Goal: Task Accomplishment & Management: Use online tool/utility

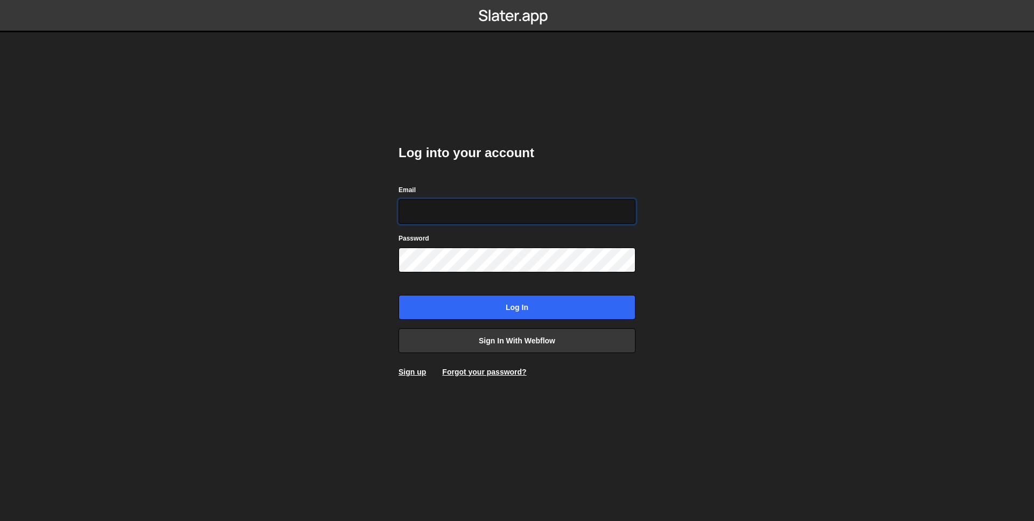
click at [518, 211] on input "Email" at bounding box center [517, 211] width 237 height 25
type input "muhammadfahreza@gmail.com"
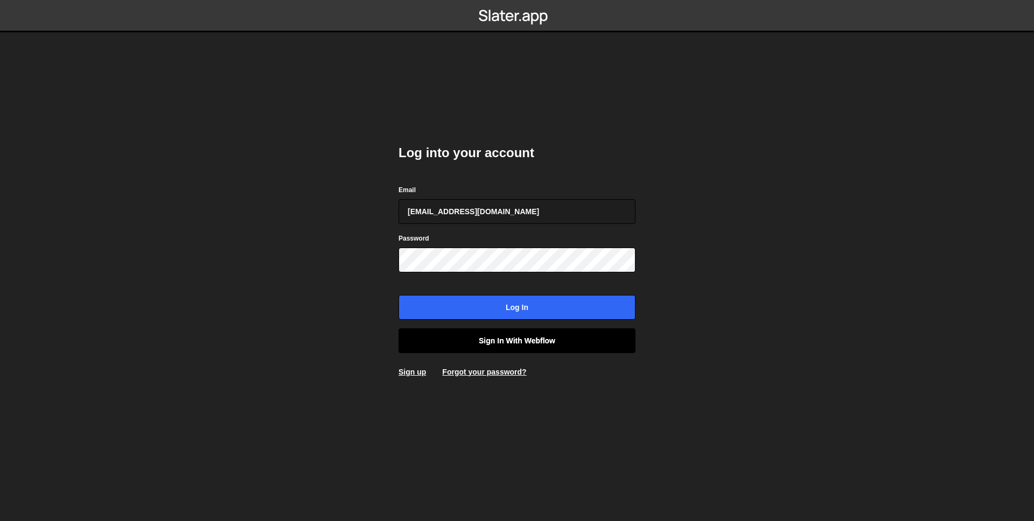
click at [503, 343] on link "Sign in with Webflow" at bounding box center [517, 341] width 237 height 25
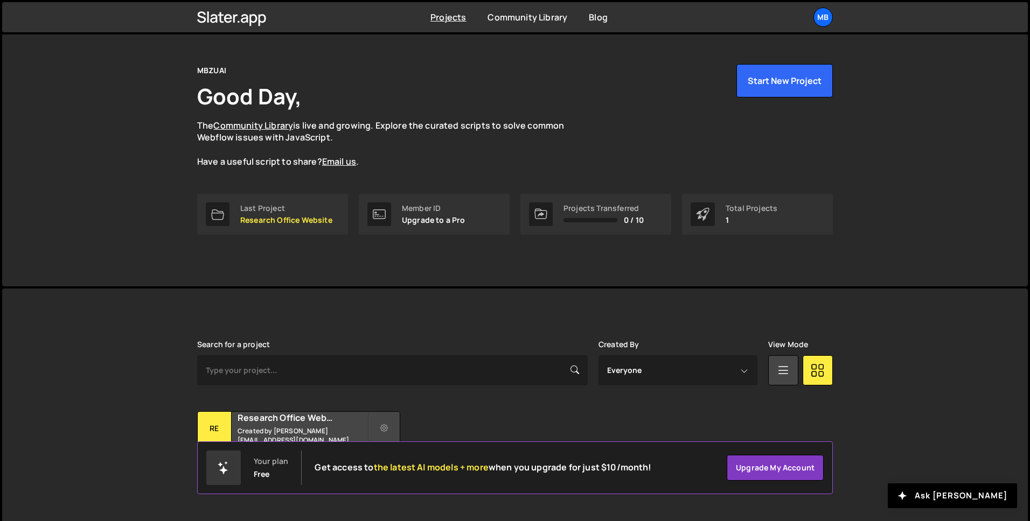
scroll to position [33, 0]
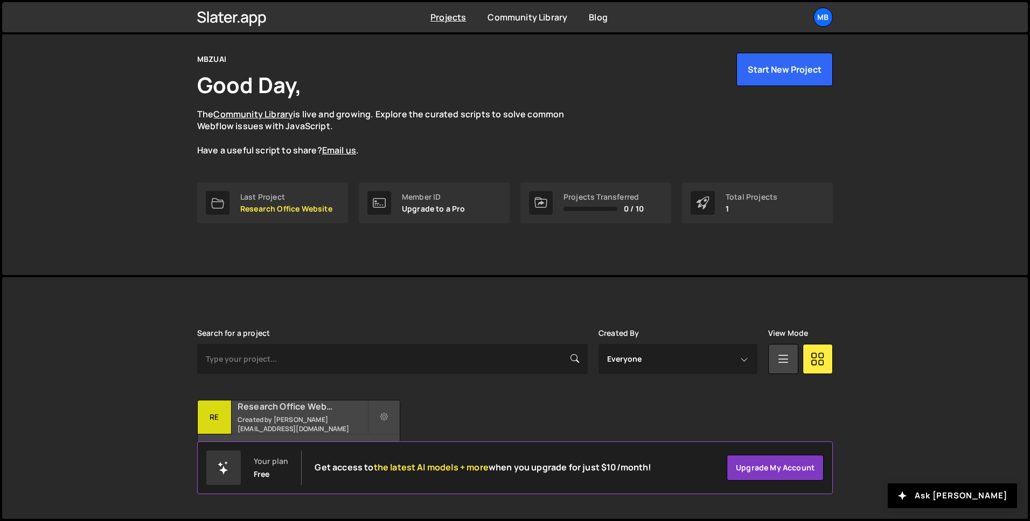
drag, startPoint x: 336, startPoint y: 396, endPoint x: 330, endPoint y: 409, distance: 14.2
click at [333, 401] on div "Search for a project Created By Everyone zaqi.silverano@mbzuai.ac.ae View Mode …" at bounding box center [515, 398] width 636 height 138
click at [329, 410] on h2 "Research Office Website" at bounding box center [303, 407] width 130 height 12
click at [329, 407] on h2 "Research Office Website" at bounding box center [303, 407] width 130 height 12
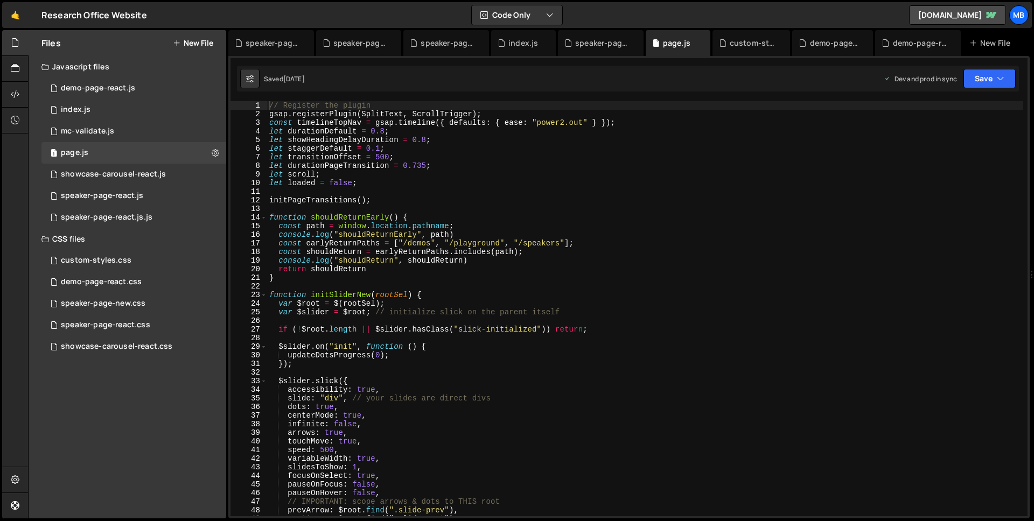
click at [812, 186] on div "// Register the plugin gsap . registerPlugin ( SplitText , ScrollTrigger ) ; co…" at bounding box center [645, 317] width 756 height 432
click at [402, 243] on div "// Register the plugin gsap . registerPlugin ( SplitText , ScrollTrigger ) ; co…" at bounding box center [645, 317] width 756 height 432
paste textarea "research-projects""
click at [397, 241] on div "// Register the plugin gsap . registerPlugin ( SplitText , ScrollTrigger ) ; co…" at bounding box center [645, 317] width 756 height 432
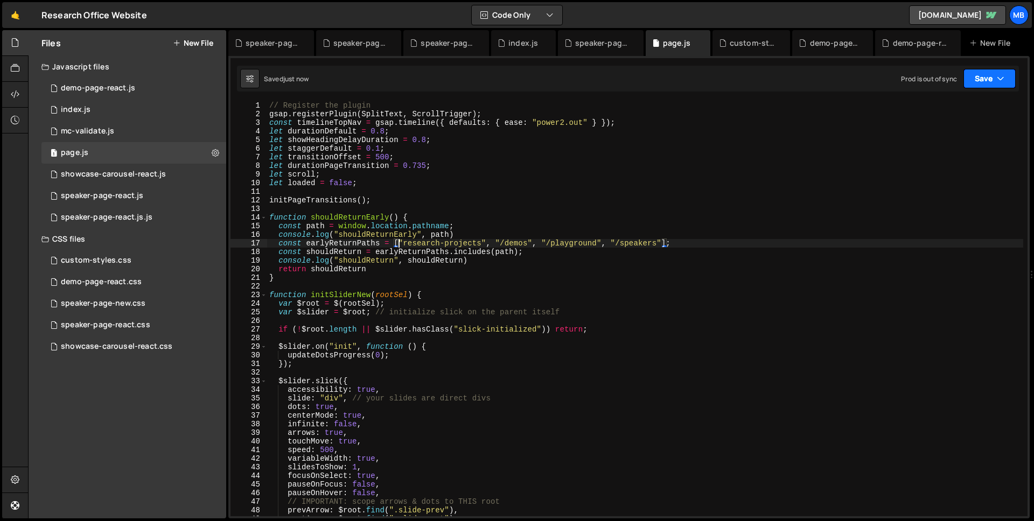
type textarea "const earlyReturnPaths = ["research-projects", "/demos", "/playground", "/speak…"
click at [1010, 83] on button "Save" at bounding box center [990, 78] width 52 height 19
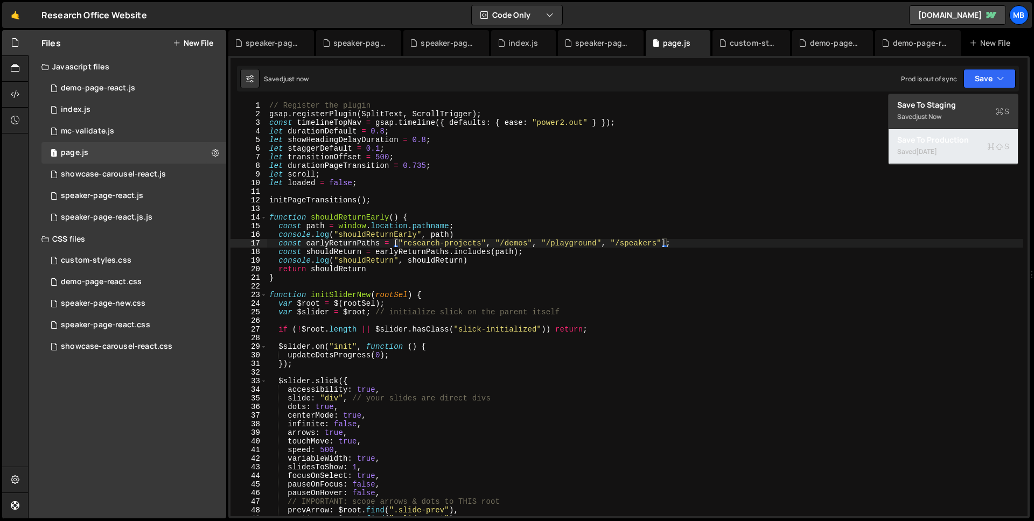
click at [937, 152] on div "3 days ago" at bounding box center [926, 151] width 21 height 9
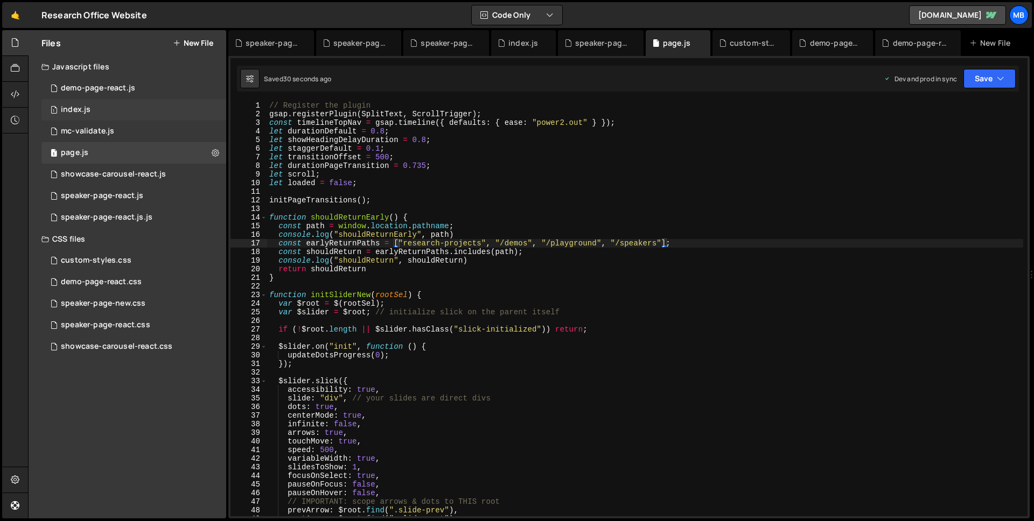
click at [117, 111] on div "1 index.js 0" at bounding box center [133, 110] width 185 height 22
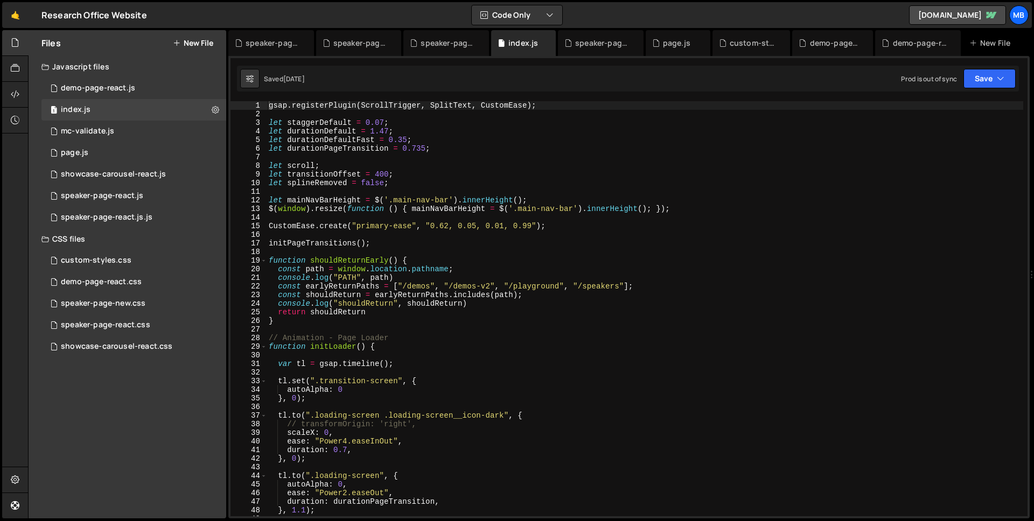
scroll to position [304, 0]
click at [401, 285] on div "gsap . registerPlugin ( ScrollTrigger , SplitText , CustomEase ) ; let staggerD…" at bounding box center [645, 317] width 757 height 432
paste textarea "https://research-office-website.webflow.io/research-projects""
drag, startPoint x: 598, startPoint y: 287, endPoint x: 409, endPoint y: 281, distance: 189.2
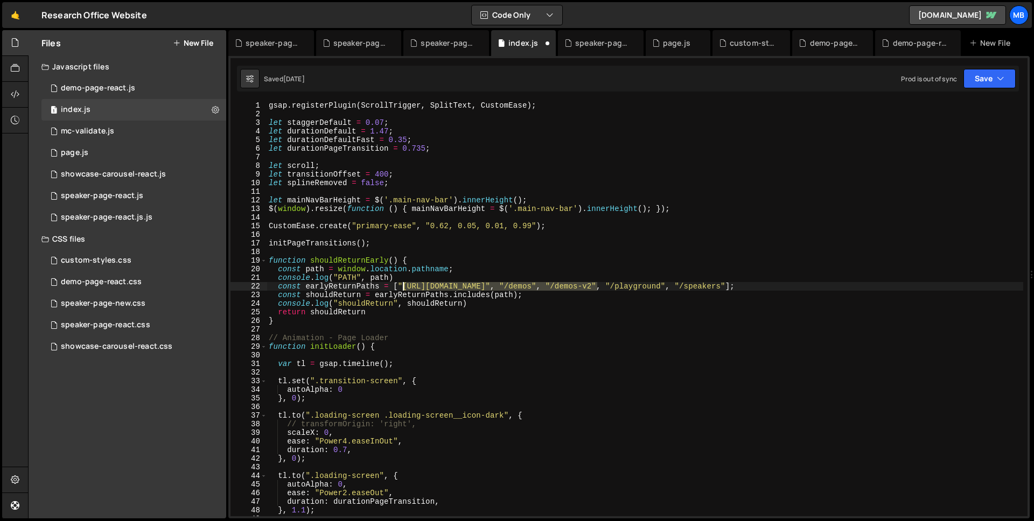
click at [403, 285] on div "gsap . registerPlugin ( ScrollTrigger , SplitText , CustomEase ) ; let staggerD…" at bounding box center [645, 317] width 757 height 432
type textarea "const earlyReturnPaths = ["/research-projects", "/demos", "/demos-v2", "/playgr…"
click at [978, 83] on button "Save" at bounding box center [990, 78] width 52 height 19
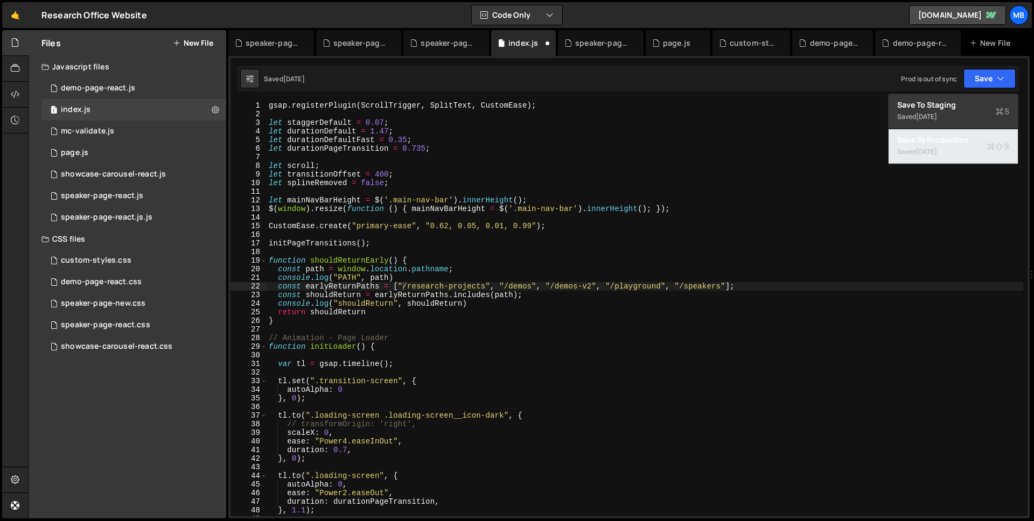
click at [937, 147] on div "3 days ago" at bounding box center [926, 151] width 21 height 9
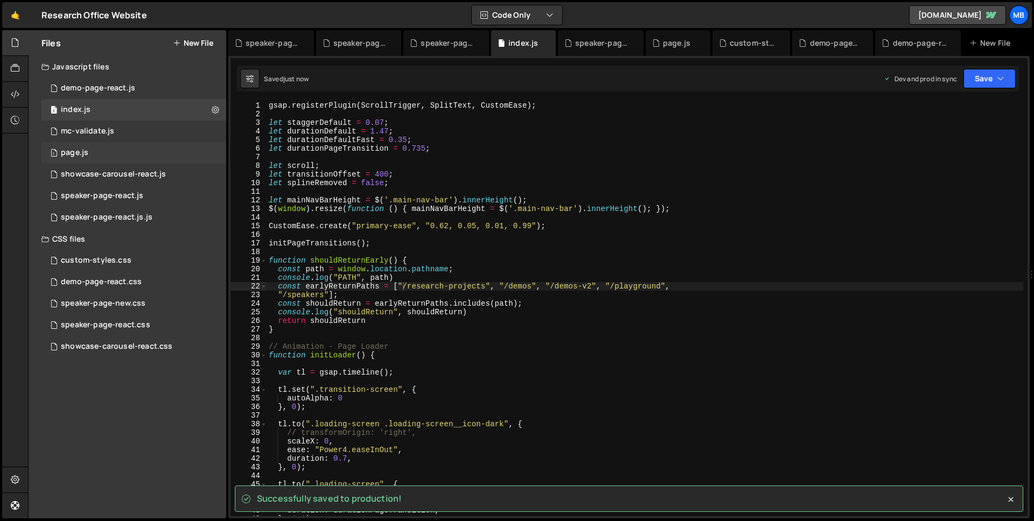
click at [156, 157] on div "1 page.js 0" at bounding box center [133, 153] width 185 height 22
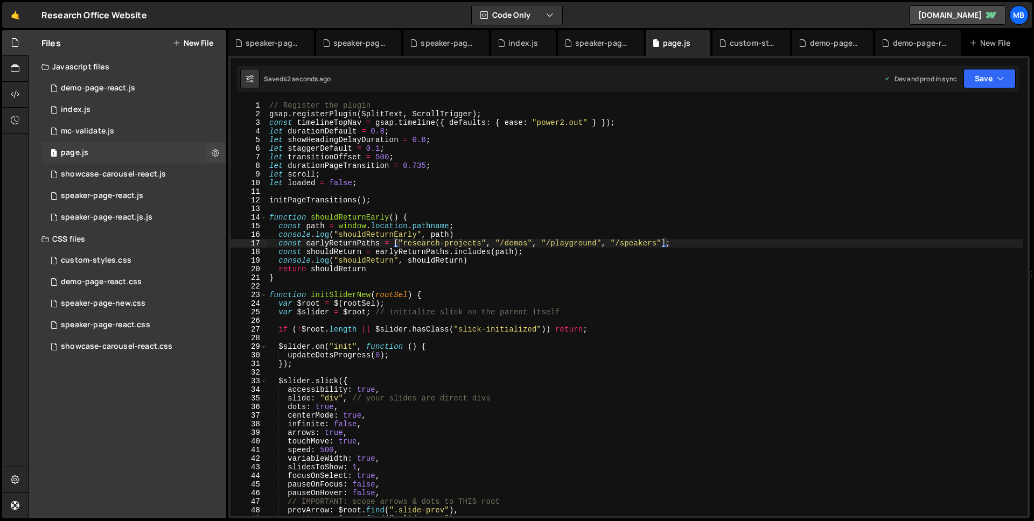
scroll to position [0, 0]
click at [129, 103] on div "1 index.js 0" at bounding box center [133, 110] width 185 height 22
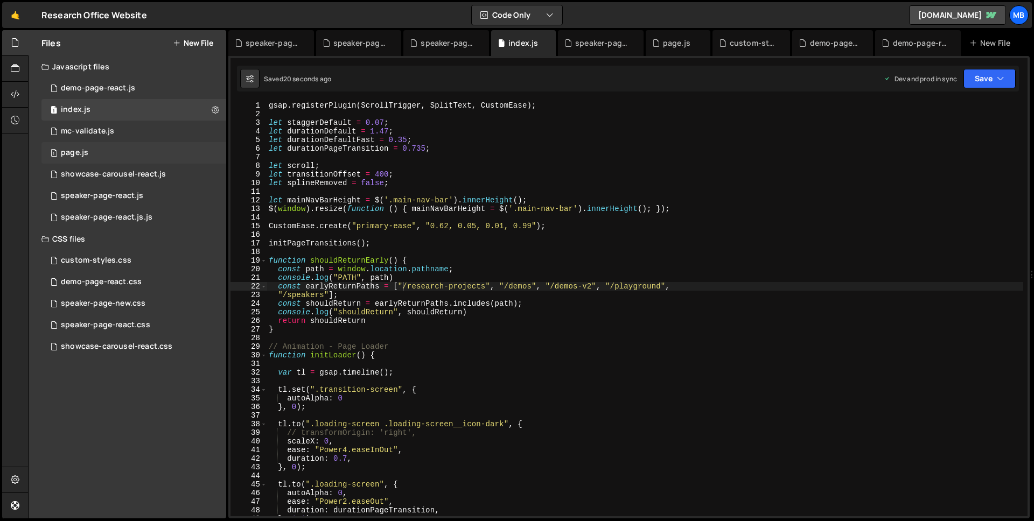
scroll to position [304, 0]
click at [131, 148] on div "1 page.js 0" at bounding box center [133, 153] width 185 height 22
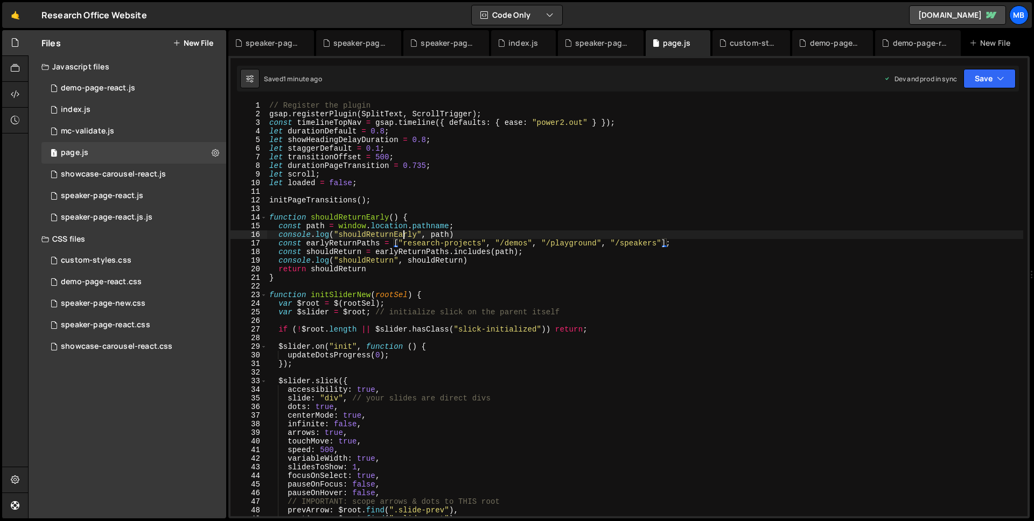
scroll to position [0, 12]
click at [405, 235] on div "// Register the plugin gsap . registerPlugin ( SplitText , ScrollTrigger ) ; co…" at bounding box center [645, 317] width 756 height 432
drag, startPoint x: 403, startPoint y: 242, endPoint x: 425, endPoint y: 239, distance: 22.2
click at [403, 242] on div "// Register the plugin gsap . registerPlugin ( SplitText , ScrollTrigger ) ; co…" at bounding box center [645, 317] width 756 height 432
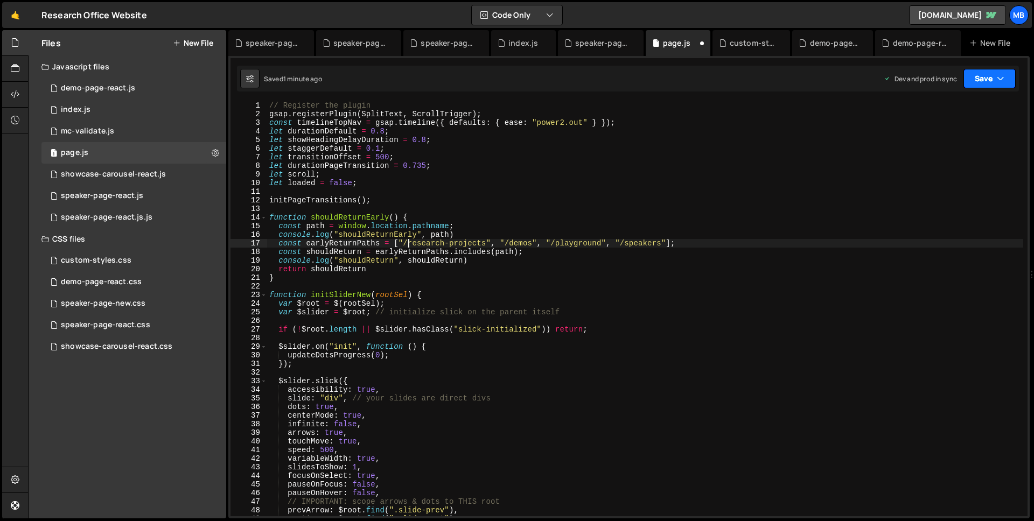
type textarea "const earlyReturnPaths = ["/research-projects", "/demos", "/playground", "/spea…"
click at [969, 78] on button "Save" at bounding box center [990, 78] width 52 height 19
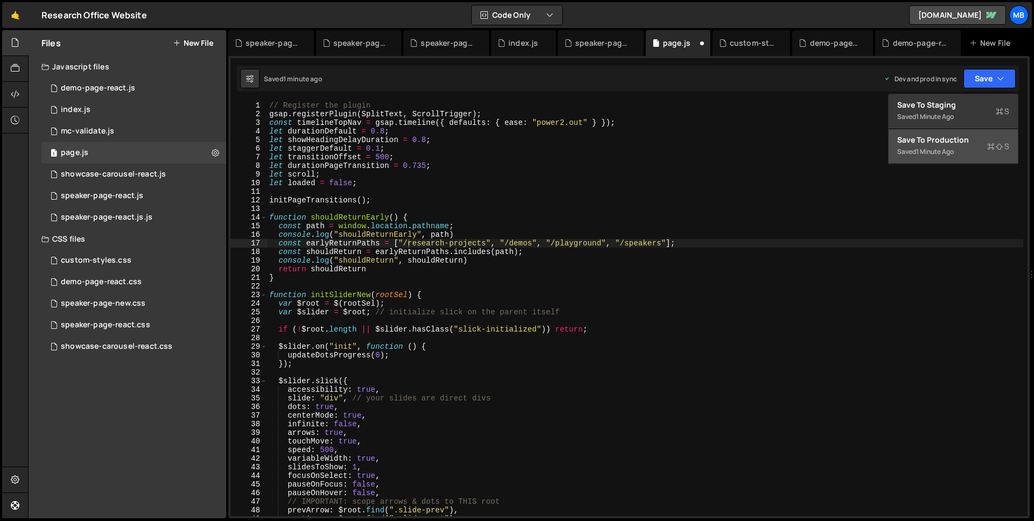
click at [971, 147] on div "Saved 1 minute ago" at bounding box center [953, 151] width 112 height 13
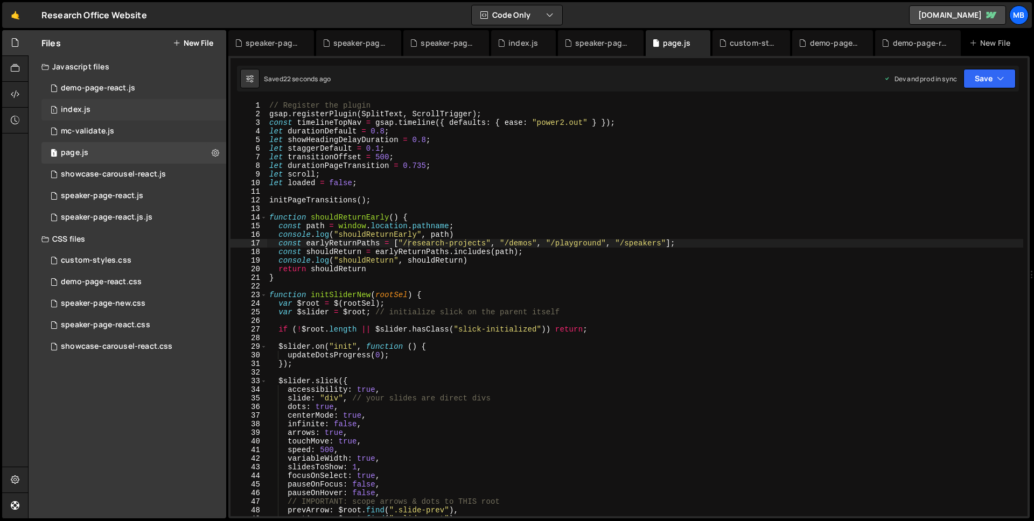
click at [158, 100] on div "1 index.js 0" at bounding box center [133, 110] width 185 height 22
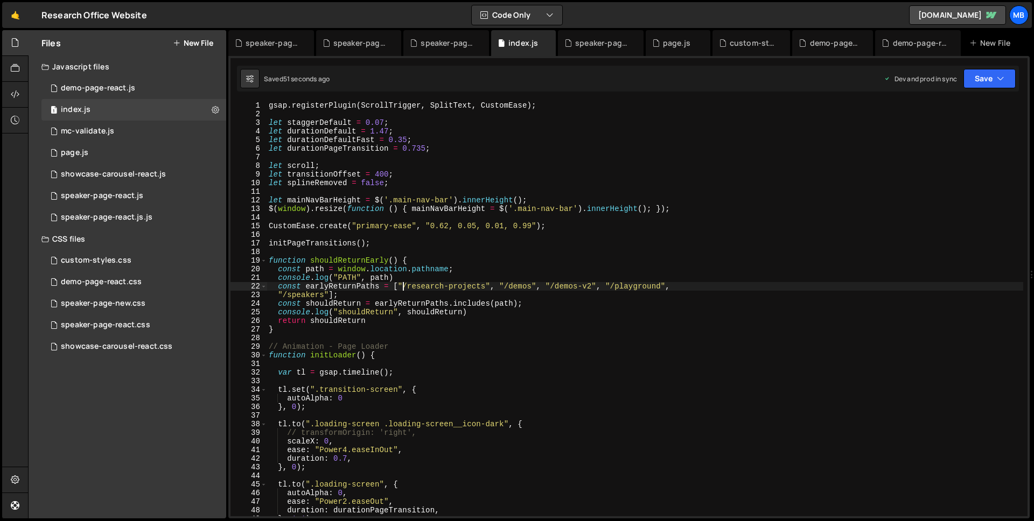
scroll to position [0, 27]
drag, startPoint x: 403, startPoint y: 289, endPoint x: 500, endPoint y: 283, distance: 97.1
click at [500, 283] on div "gsap . registerPlugin ( ScrollTrigger , SplitText , CustomEase ) ; let staggerD…" at bounding box center [645, 317] width 757 height 432
click at [448, 285] on div "gsap . registerPlugin ( ScrollTrigger , SplitText , CustomEase ) ; let staggerD…" at bounding box center [645, 317] width 757 height 432
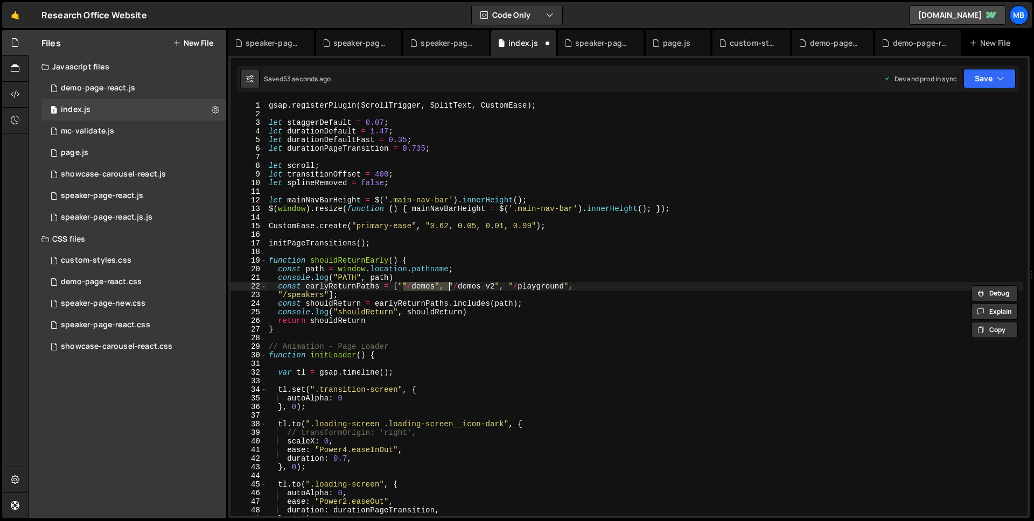
scroll to position [0, 18]
drag, startPoint x: 452, startPoint y: 286, endPoint x: 437, endPoint y: 288, distance: 15.2
click at [452, 286] on div "gsap . registerPlugin ( ScrollTrigger , SplitText , CustomEase ) ; let staggerD…" at bounding box center [645, 317] width 757 height 432
click at [406, 284] on div "gsap . registerPlugin ( ScrollTrigger , SplitText , CustomEase ) ; let staggerD…" at bounding box center [645, 317] width 757 height 432
drag, startPoint x: 446, startPoint y: 284, endPoint x: 561, endPoint y: 287, distance: 114.7
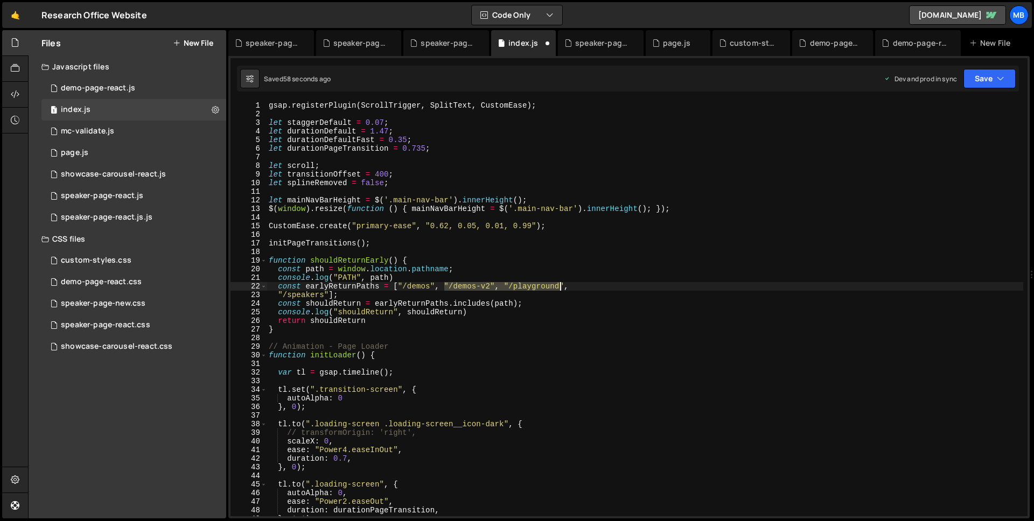
click at [561, 287] on div "gsap . registerPlugin ( ScrollTrigger , SplitText , CustomEase ) ; let staggerD…" at bounding box center [645, 317] width 757 height 432
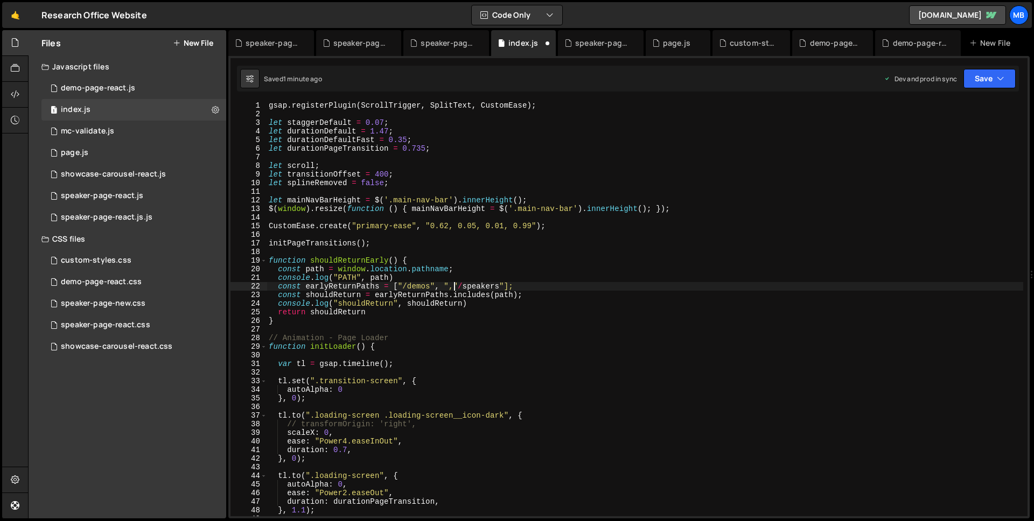
type textarea "const earlyReturnPaths = ["/demos", /speakers"];"
click at [569, 256] on div "gsap . registerPlugin ( ScrollTrigger , SplitText , CustomEase ) ; let staggerD…" at bounding box center [645, 317] width 757 height 432
drag, startPoint x: 446, startPoint y: 284, endPoint x: 458, endPoint y: 282, distance: 11.5
click at [448, 285] on div "gsap . registerPlugin ( ScrollTrigger , SplitText , CustomEase ) ; let staggerD…" at bounding box center [645, 317] width 757 height 432
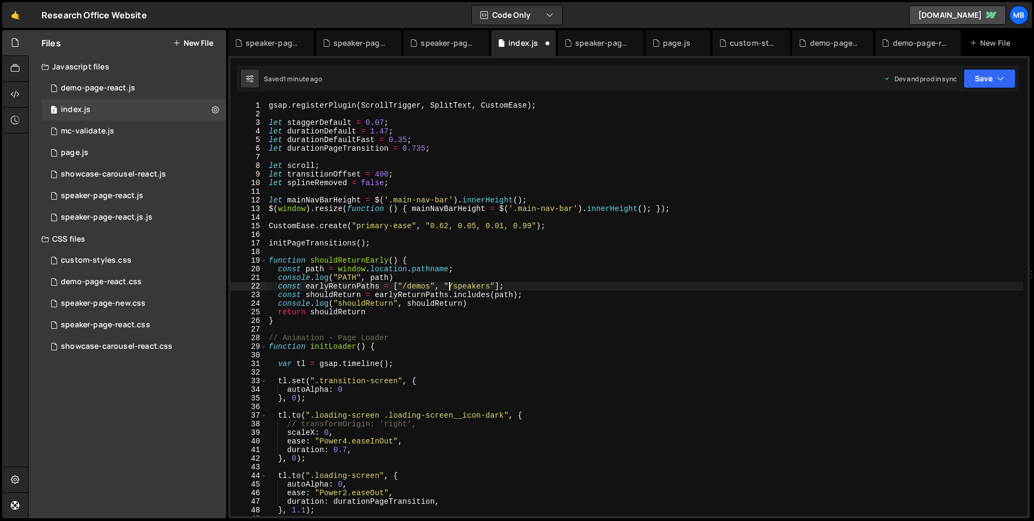
click at [589, 257] on div "gsap . registerPlugin ( ScrollTrigger , SplitText , CustomEase ) ; let staggerD…" at bounding box center [645, 317] width 757 height 432
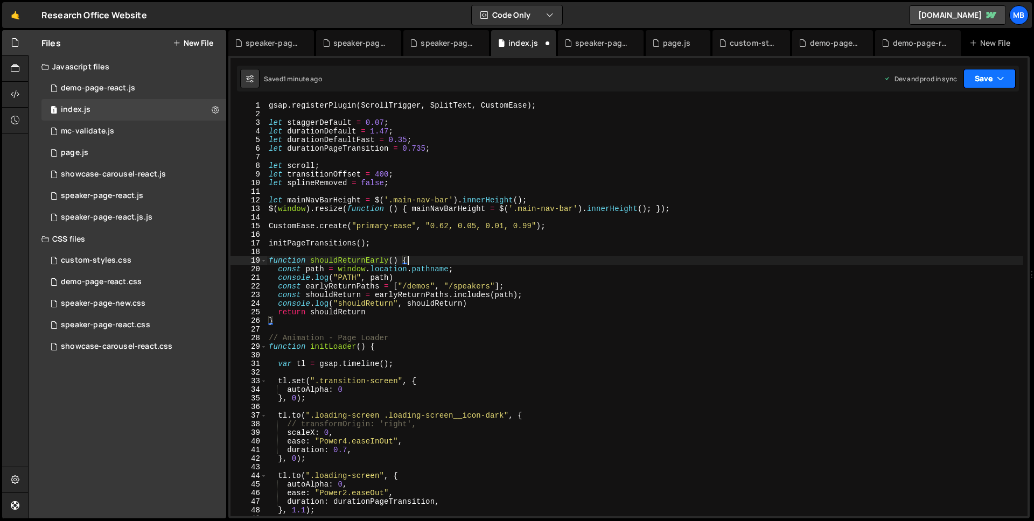
type textarea "function shouldReturnEarly() {"
drag, startPoint x: 998, startPoint y: 80, endPoint x: 993, endPoint y: 94, distance: 15.0
click at [998, 80] on icon "button" at bounding box center [1001, 78] width 8 height 11
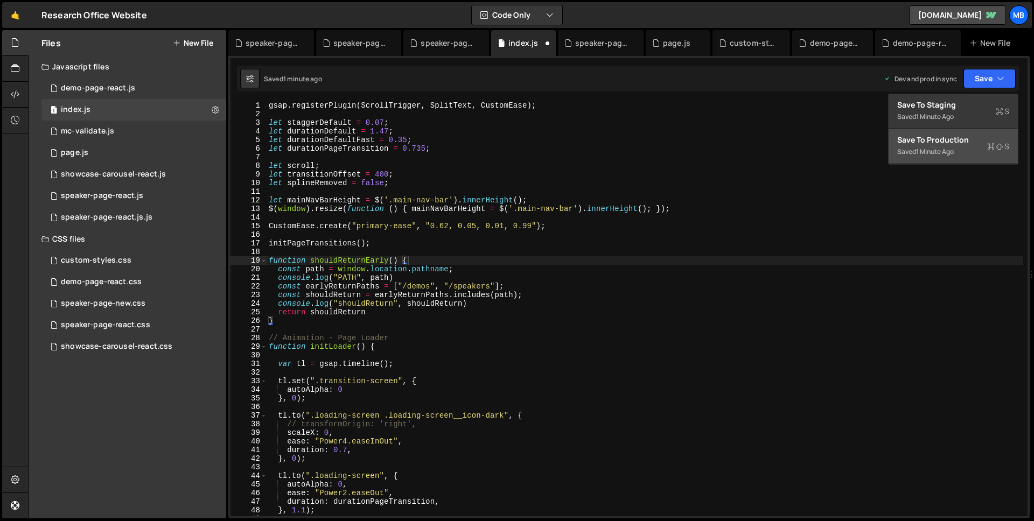
click at [973, 137] on div "Save to Production S" at bounding box center [953, 140] width 112 height 11
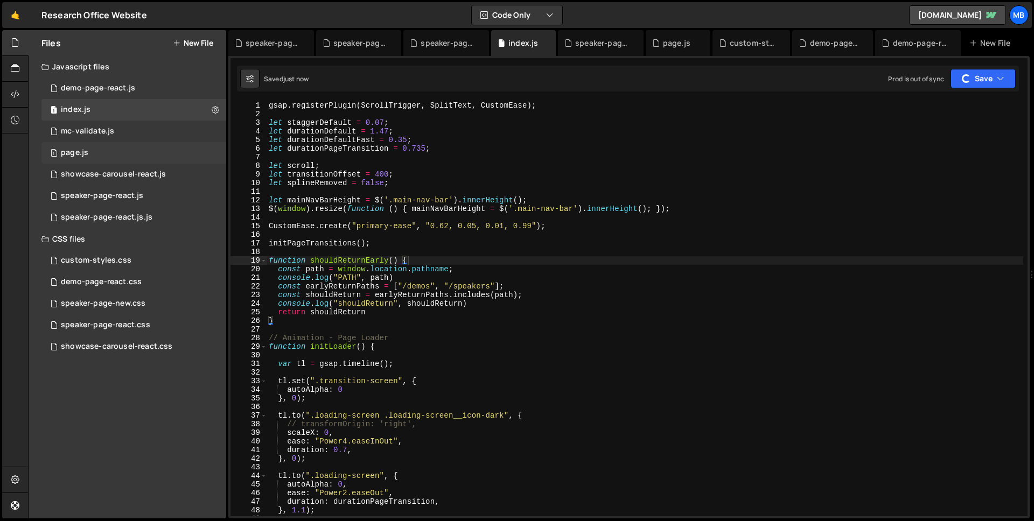
click at [110, 144] on div "1 page.js 0" at bounding box center [133, 153] width 185 height 22
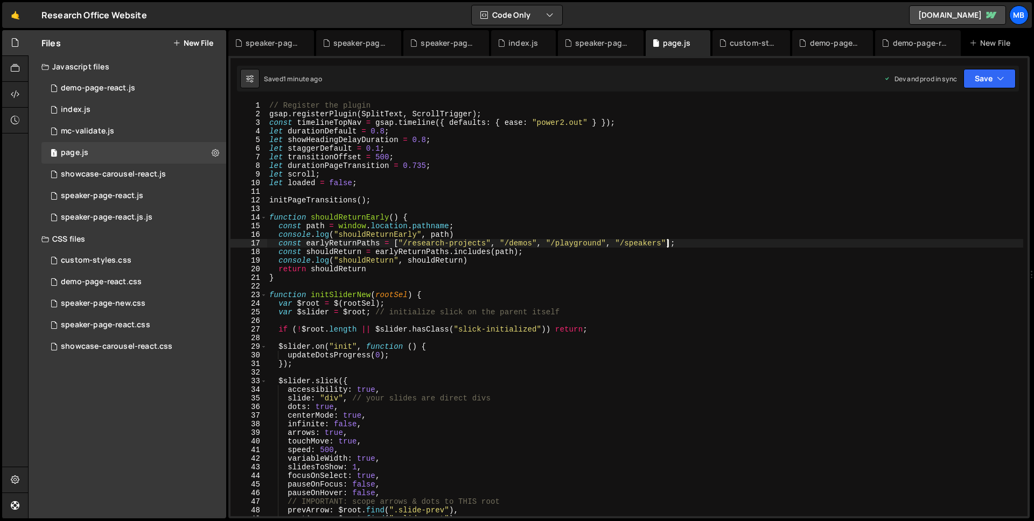
drag, startPoint x: 667, startPoint y: 243, endPoint x: 753, endPoint y: 234, distance: 87.3
click at [671, 243] on div "// Register the plugin gsap . registerPlugin ( SplitText , ScrollTrigger ) ; co…" at bounding box center [645, 317] width 756 height 432
paste textarea "university-collaboration""
type textarea "const earlyReturnPaths = ["/research-projects", "/demos", "/playground", "/spea…"
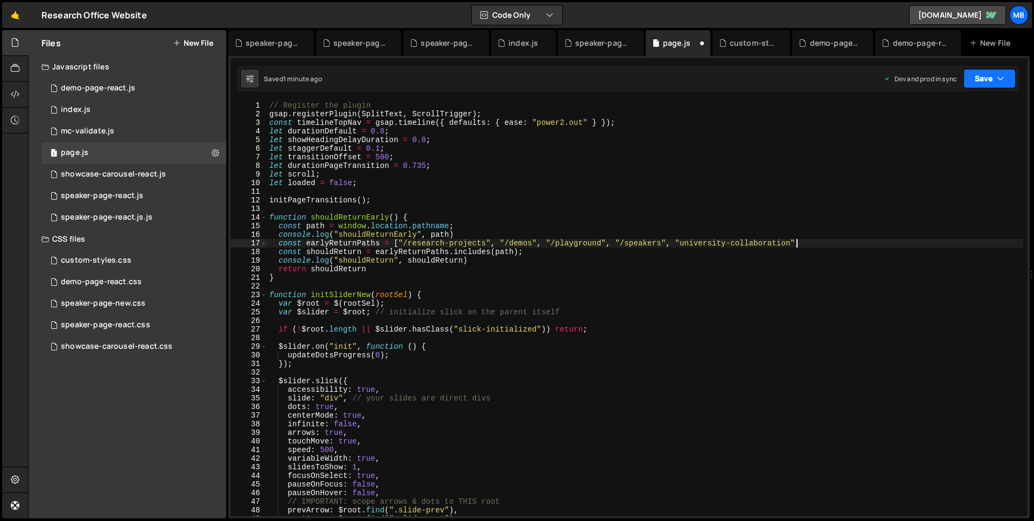
click at [992, 73] on button "Save" at bounding box center [990, 78] width 52 height 19
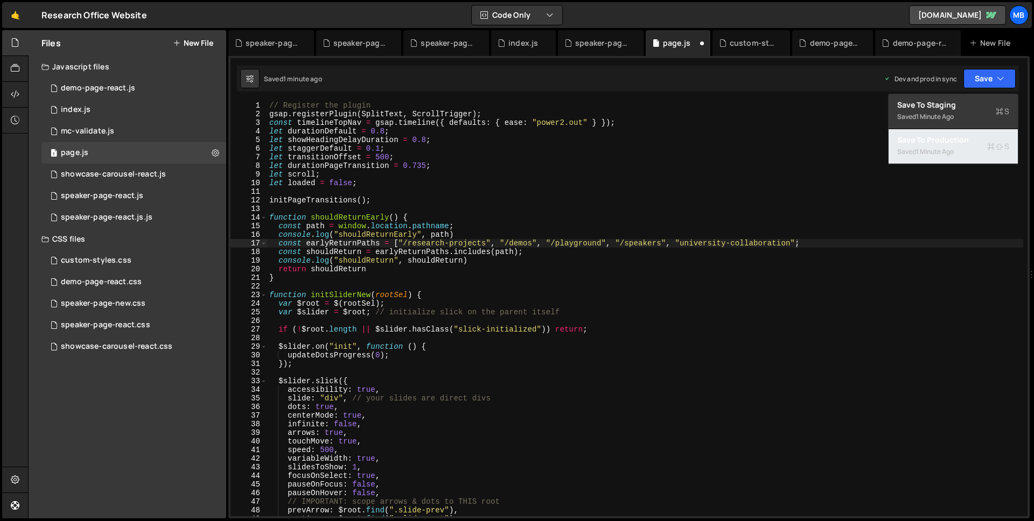
click at [959, 150] on div "Saved 1 minute ago" at bounding box center [953, 151] width 112 height 13
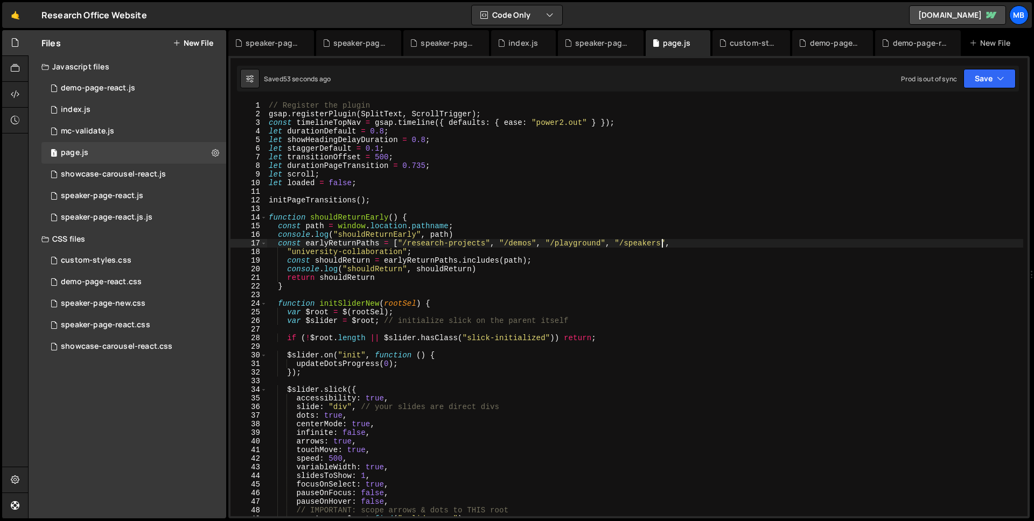
drag, startPoint x: 662, startPoint y: 244, endPoint x: 676, endPoint y: 243, distance: 13.5
click at [664, 244] on div "// Register the plugin gsap . registerPlugin ( SplitText , ScrollTrigger ) ; co…" at bounding box center [645, 317] width 757 height 432
paste textarea "/university-collaboration"
click at [678, 243] on div "// Register the plugin gsap . registerPlugin ( SplitText , ScrollTrigger ) ; co…" at bounding box center [645, 317] width 757 height 432
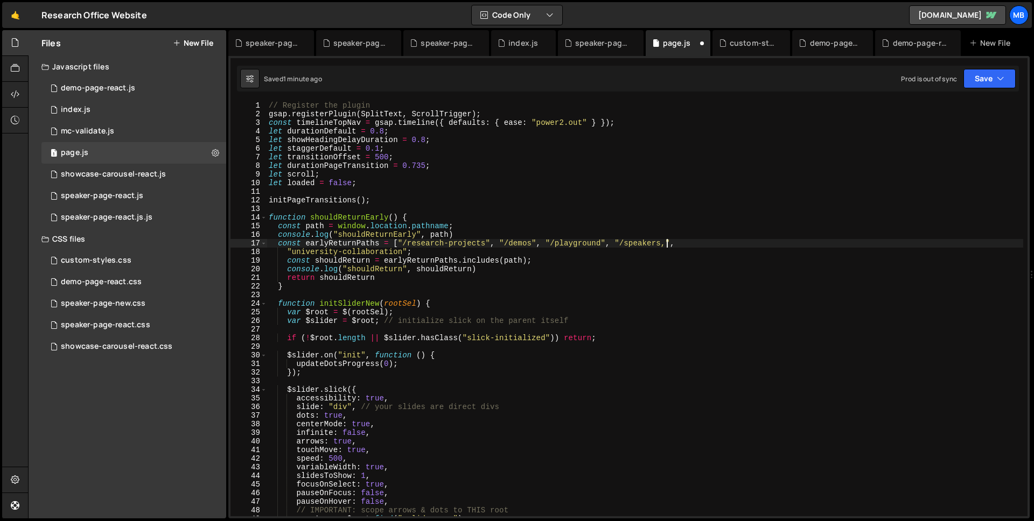
scroll to position [0, 28]
click at [295, 254] on div "// Register the plugin gsap . registerPlugin ( SplitText , ScrollTrigger ) ; co…" at bounding box center [645, 317] width 757 height 432
click at [571, 261] on div "// Register the plugin gsap . registerPlugin ( SplitText , ScrollTrigger ) ; co…" at bounding box center [645, 317] width 757 height 432
drag, startPoint x: 980, startPoint y: 81, endPoint x: 975, endPoint y: 86, distance: 6.9
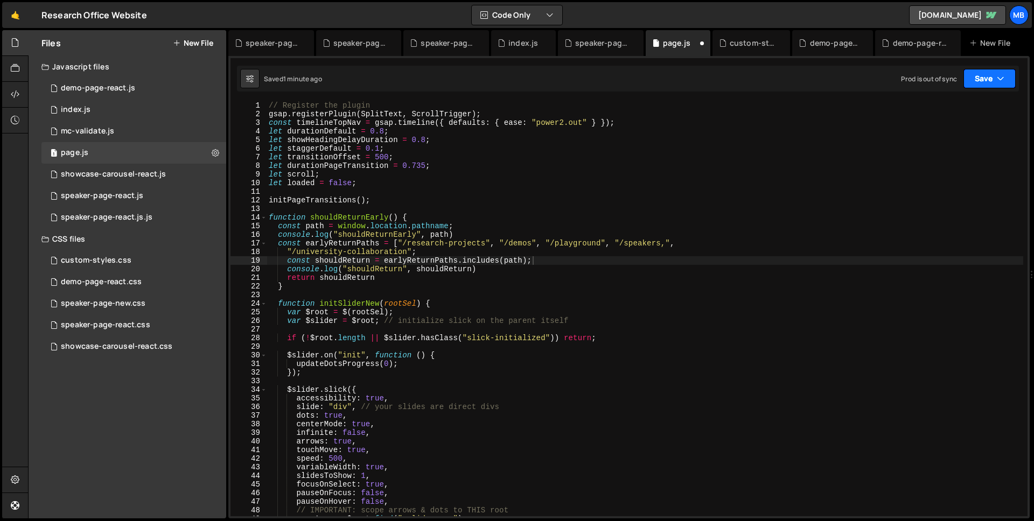
click at [980, 81] on button "Save" at bounding box center [990, 78] width 52 height 19
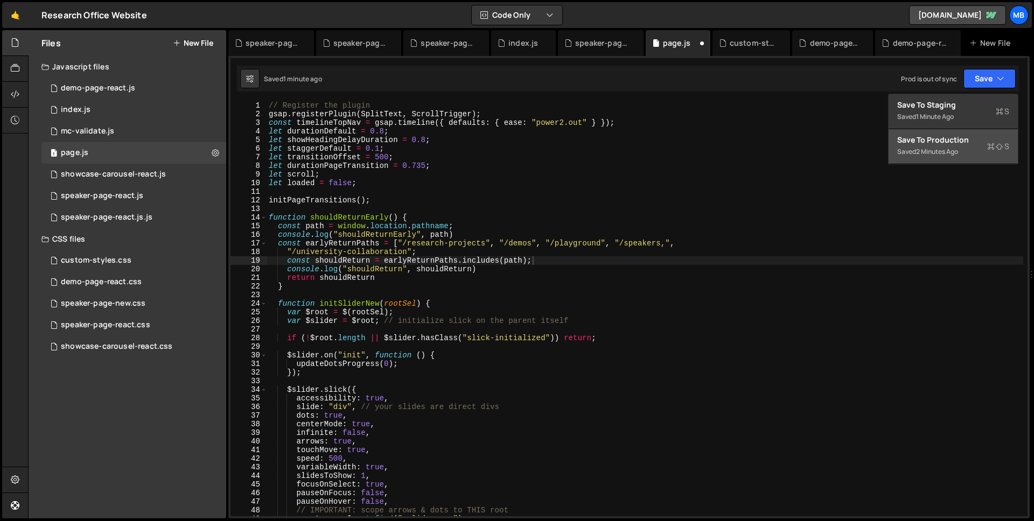
click at [921, 160] on button "Save to Production S Saved 2 minutes ago" at bounding box center [953, 146] width 129 height 35
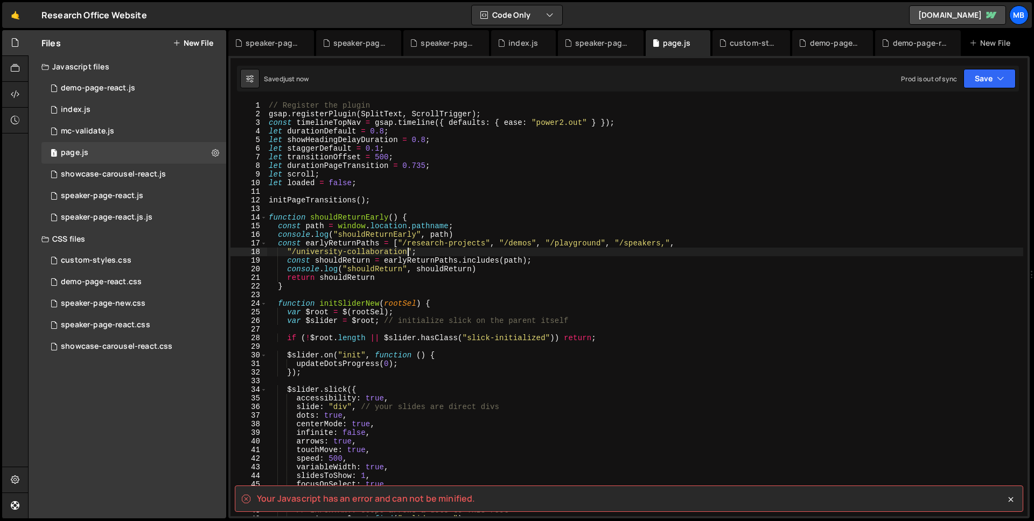
click at [407, 254] on div "// Register the plugin gsap . registerPlugin ( SplitText , ScrollTrigger ) ; co…" at bounding box center [645, 317] width 757 height 432
click at [411, 254] on div "// Register the plugin gsap . registerPlugin ( SplitText , ScrollTrigger ) ; co…" at bounding box center [645, 317] width 757 height 432
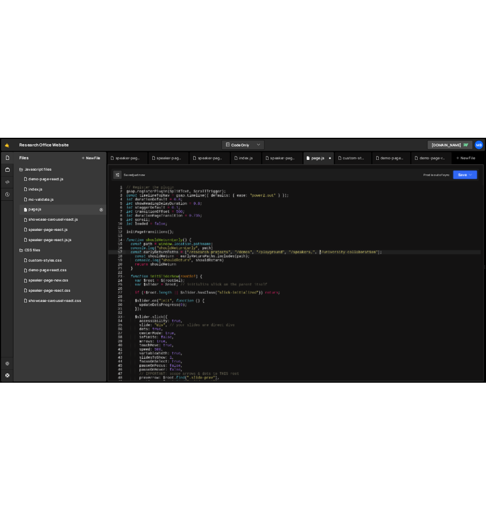
scroll to position [0, 29]
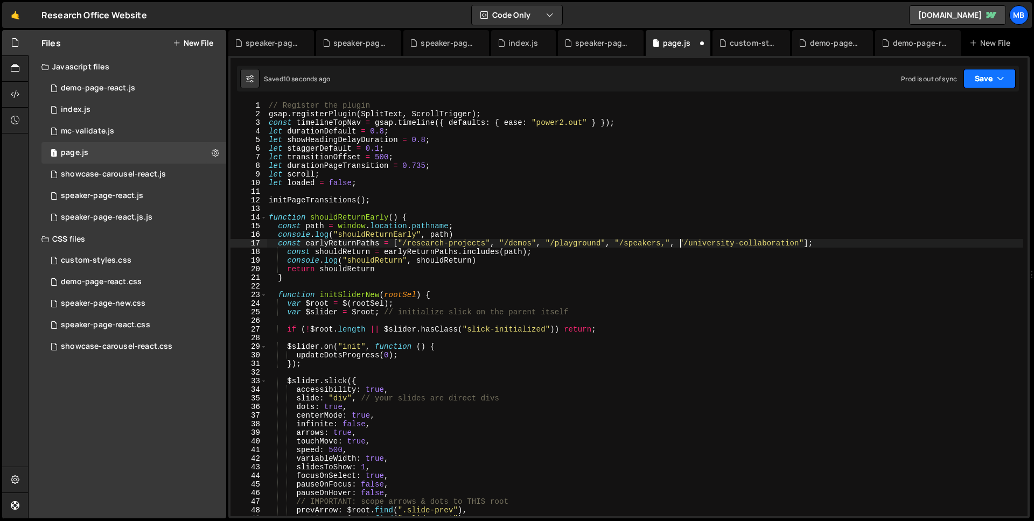
click at [981, 80] on button "Save" at bounding box center [990, 78] width 52 height 19
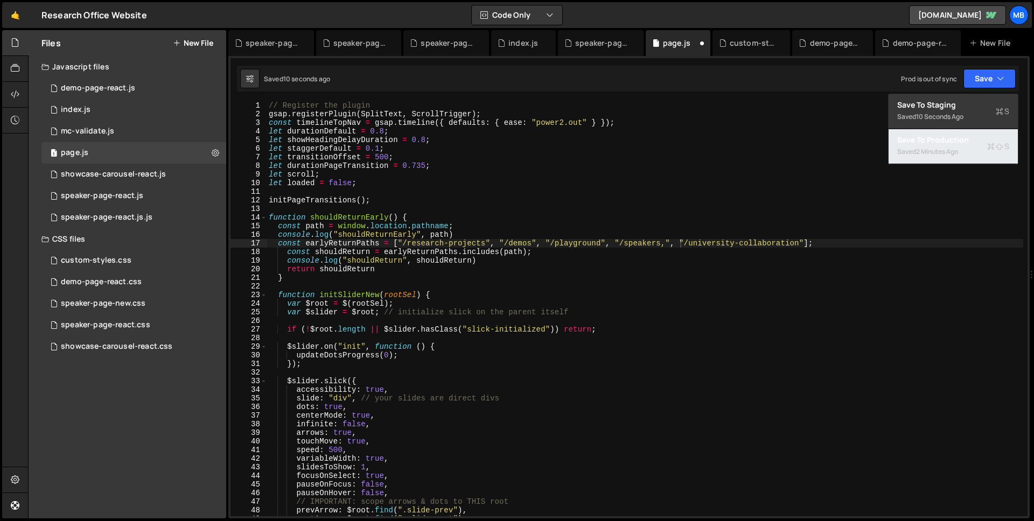
click at [947, 153] on div "2 minutes ago" at bounding box center [937, 151] width 42 height 9
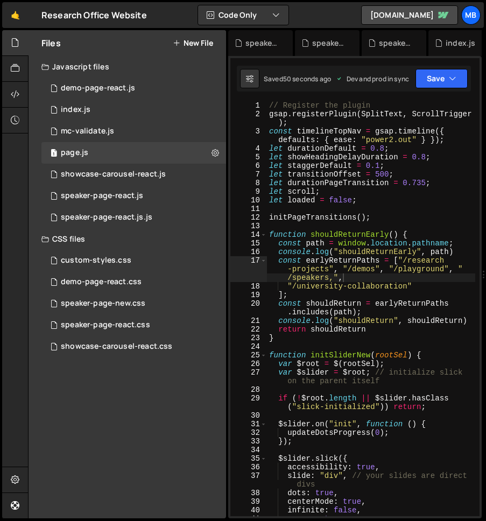
type textarea "const shouldReturn = earlyReturnPaths.includes(path);"
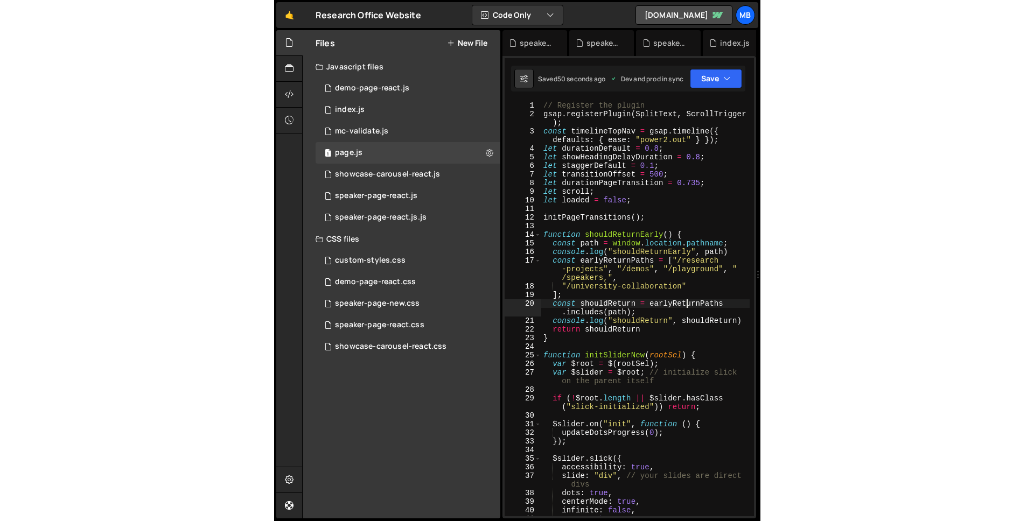
scroll to position [0, 17]
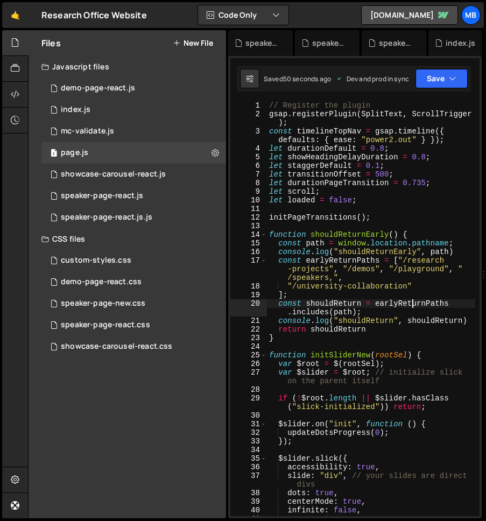
click at [411, 302] on div "// Register the plugin gsap . registerPlugin ( SplitText , ScrollTrigger ) ; co…" at bounding box center [371, 317] width 208 height 432
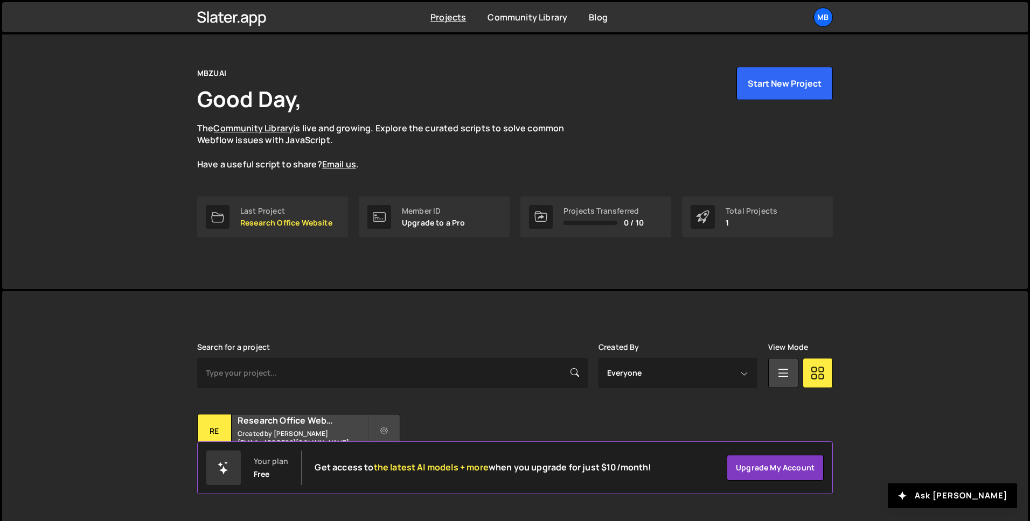
scroll to position [33, 0]
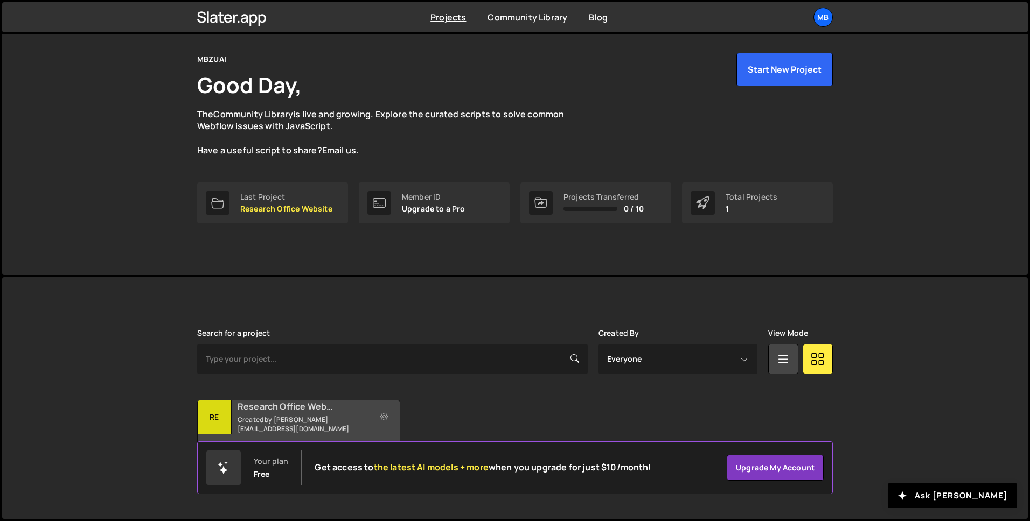
click at [250, 409] on h2 "Research Office Website" at bounding box center [303, 407] width 130 height 12
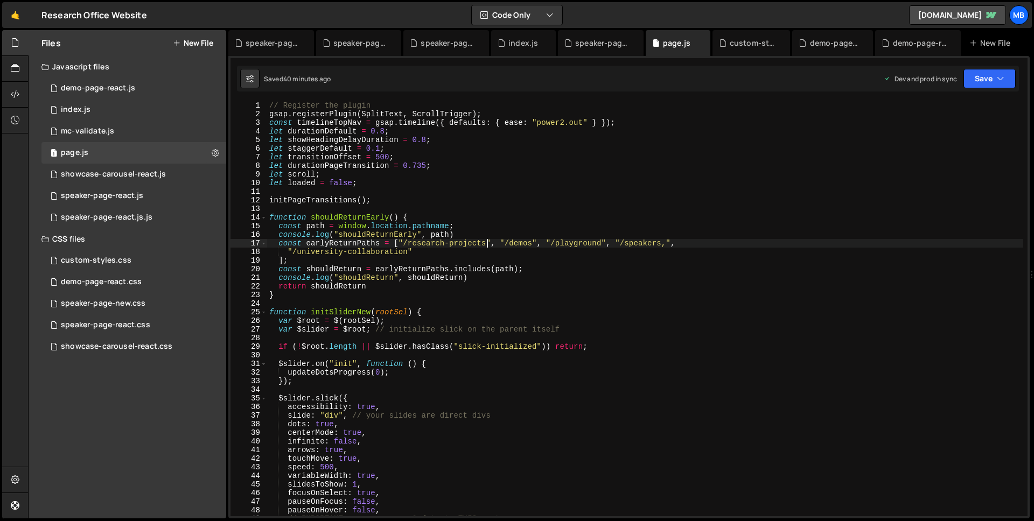
click at [485, 245] on div "// Register the plugin gsap . registerPlugin ( SplitText , ScrollTrigger ) ; co…" at bounding box center [645, 317] width 756 height 432
drag, startPoint x: 407, startPoint y: 254, endPoint x: 427, endPoint y: 239, distance: 25.0
click at [407, 255] on div "// Register the plugin gsap . registerPlugin ( SplitText , ScrollTrigger ) ; co…" at bounding box center [645, 317] width 756 height 432
click at [989, 77] on button "Save" at bounding box center [990, 78] width 52 height 19
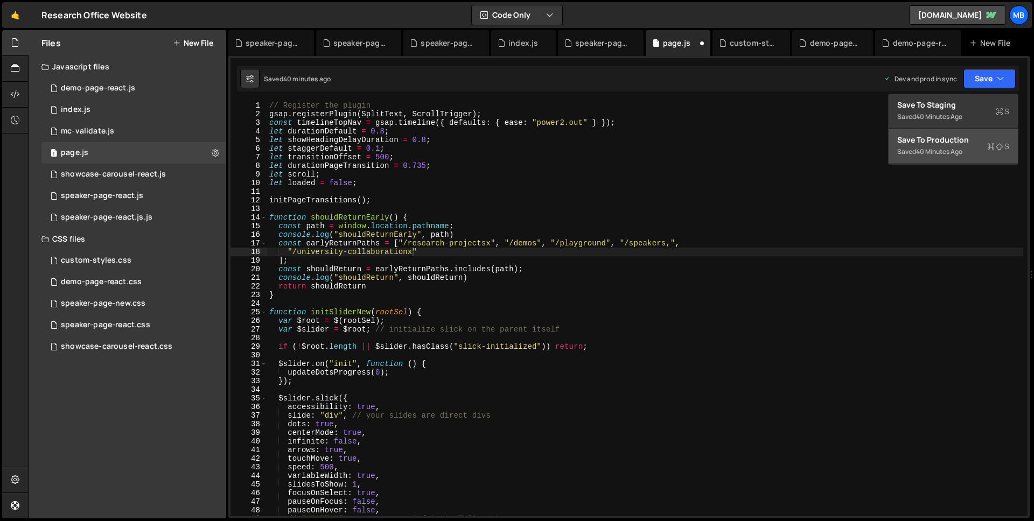
click at [955, 148] on div "40 minutes ago" at bounding box center [939, 151] width 46 height 9
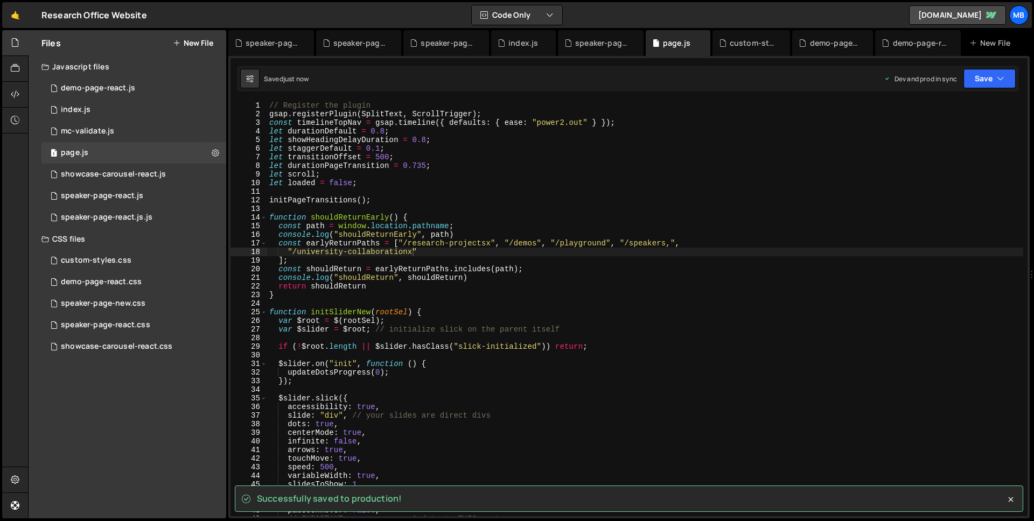
click at [984, 63] on div "Successfully saved to production! XXXXXXXXXXXXXXXXXXXXXXXXXXXXXXXXXXXXXXXXXXXXX…" at bounding box center [628, 287] width 801 height 463
click at [984, 77] on button "Save" at bounding box center [990, 78] width 52 height 19
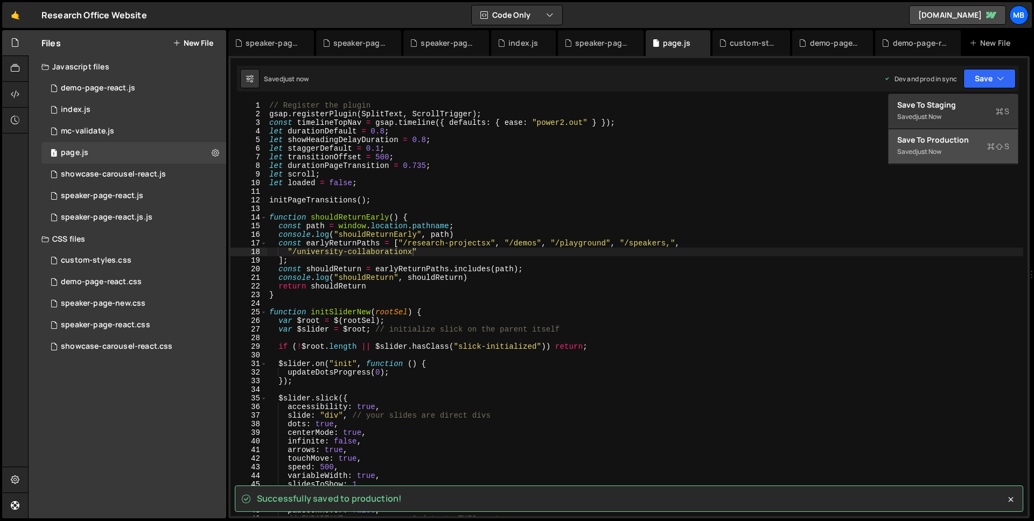
click at [964, 147] on div "Saved just now" at bounding box center [953, 151] width 112 height 13
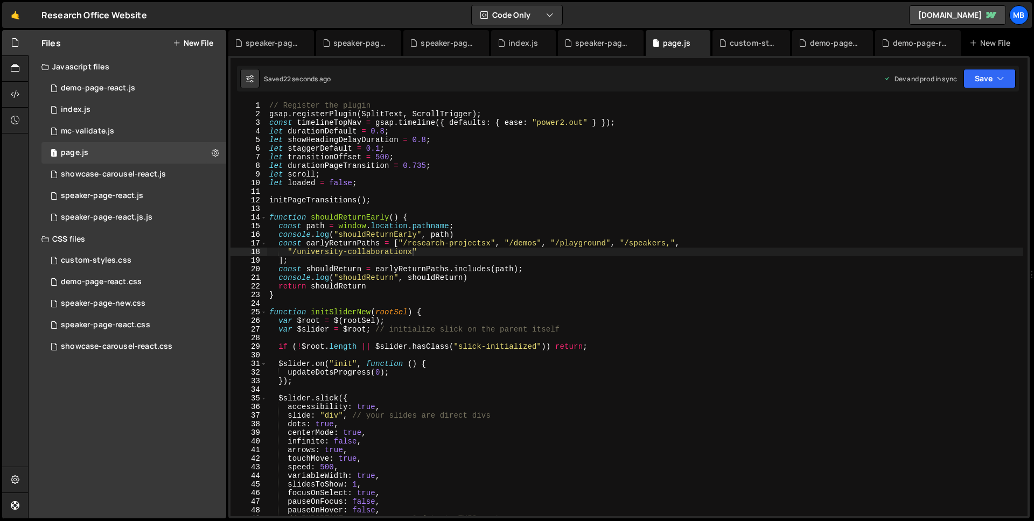
type textarea "function shouldReturnEarly() {"
click at [365, 214] on div "// Register the plugin gsap . registerPlugin ( SplitText , ScrollTrigger ) ; co…" at bounding box center [645, 317] width 756 height 432
click at [365, 213] on div "// Register the plugin gsap . registerPlugin ( SplitText , ScrollTrigger ) ; co…" at bounding box center [645, 317] width 756 height 432
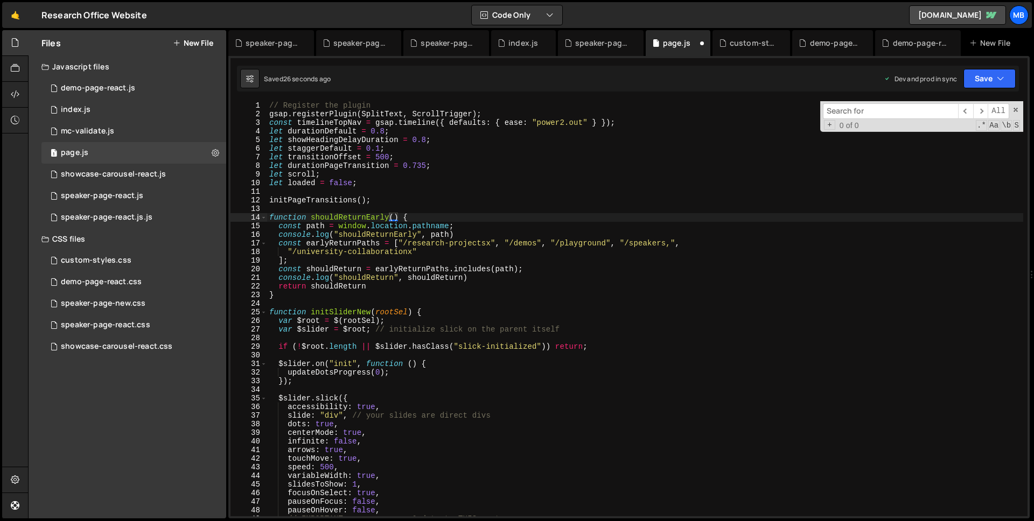
click at [839, 117] on input at bounding box center [890, 111] width 135 height 16
type input "shouldReturnEarly"
click at [546, 271] on div "// Register the plugin gsap . registerPlugin ( SplitText , ScrollTrigger ) ; co…" at bounding box center [645, 317] width 756 height 432
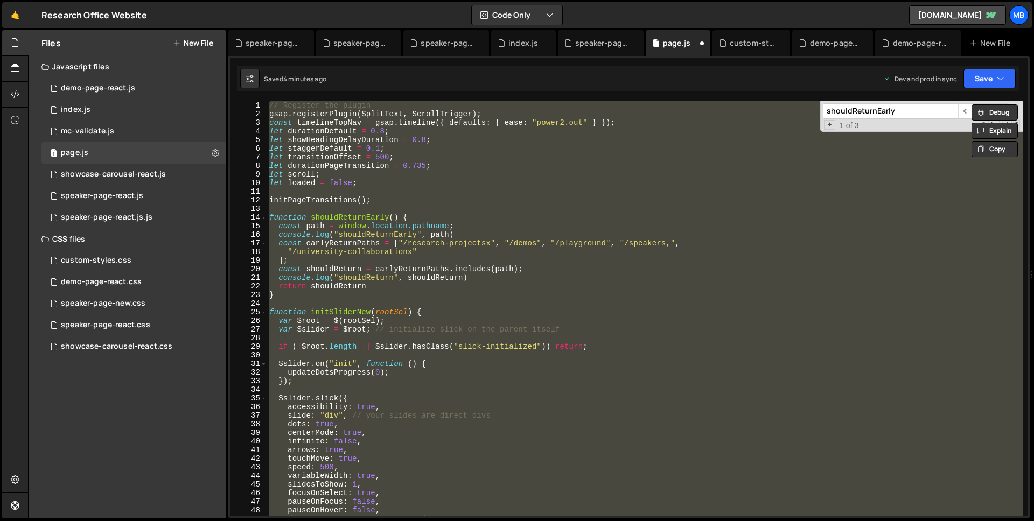
click at [657, 299] on div "// Register the plugin gsap . registerPlugin ( SplitText , ScrollTrigger ) ; co…" at bounding box center [645, 308] width 756 height 415
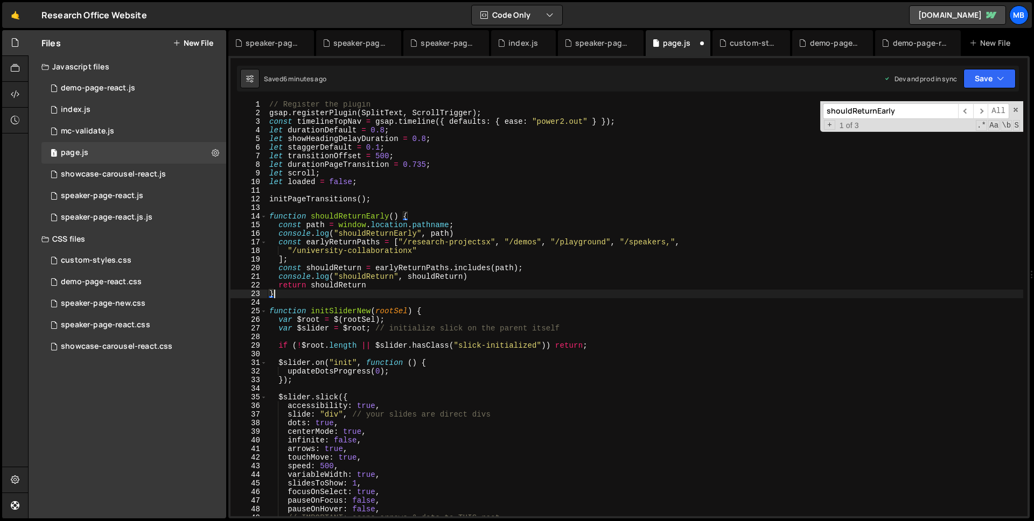
scroll to position [1, 0]
drag, startPoint x: 413, startPoint y: 244, endPoint x: 485, endPoint y: 245, distance: 72.7
click at [485, 245] on div "// Register the plugin gsap . registerPlugin ( SplitText , ScrollTrigger ) ; co…" at bounding box center [645, 316] width 756 height 432
type textarea "const earlyReturnPaths = ["/research-projectsx", "/demos", "/playground", "/spe…"
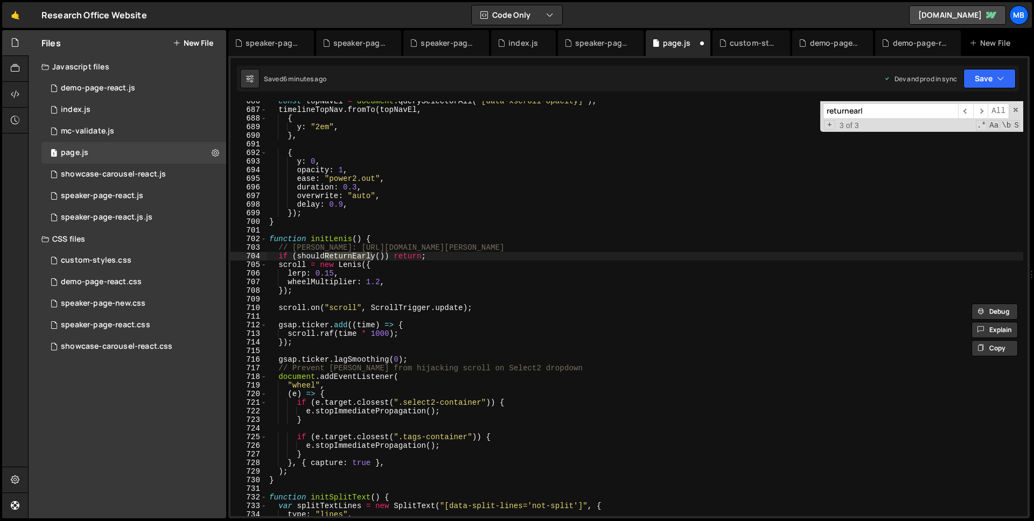
scroll to position [5933, 0]
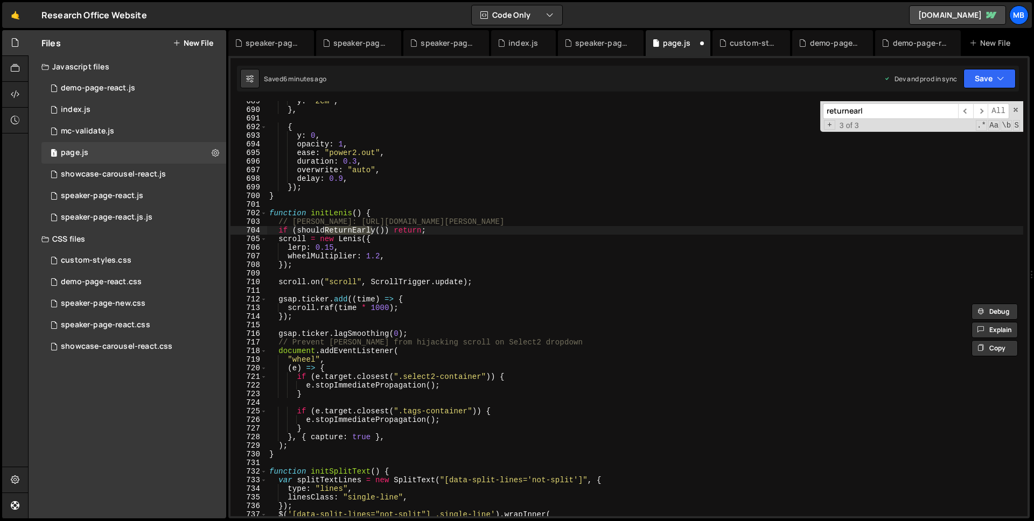
type input "returnearl"
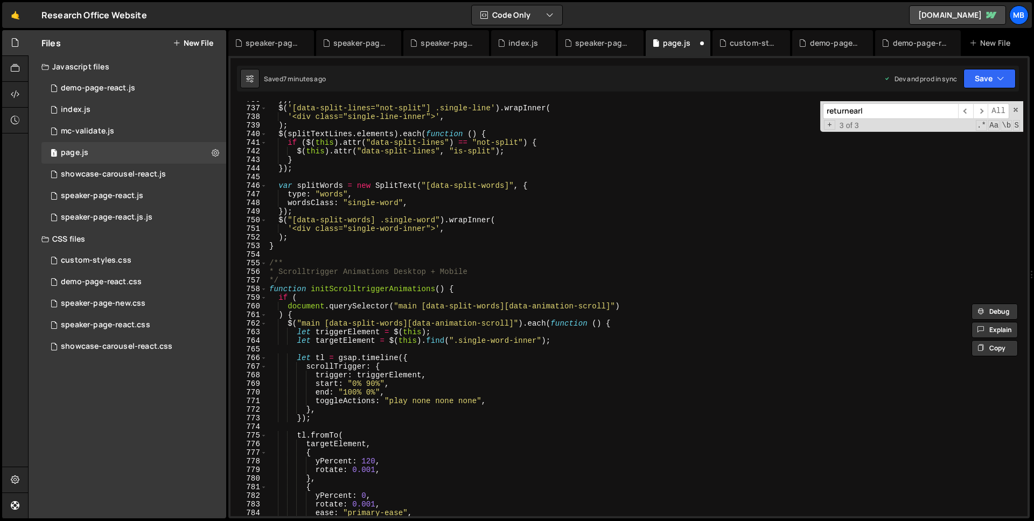
scroll to position [6388, 0]
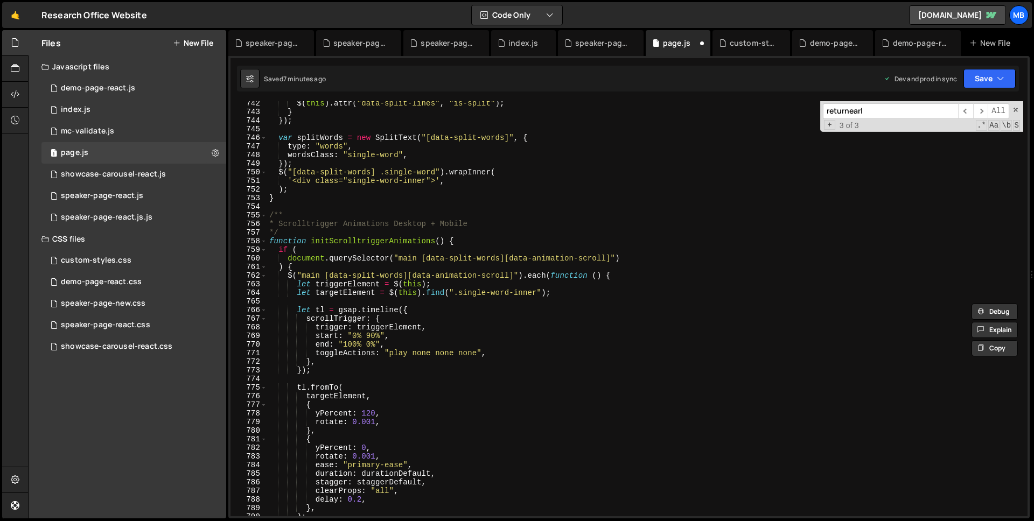
type textarea "*/"
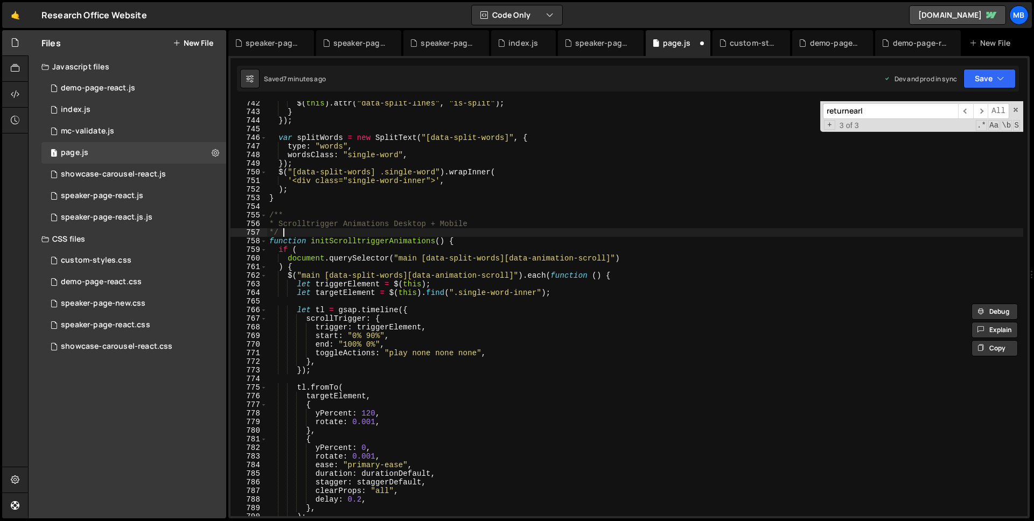
click at [396, 233] on div "$ ( this ) . attr ( "data-split-lines" , "is-split" ) ; } }) ; var splitWords =…" at bounding box center [645, 315] width 756 height 432
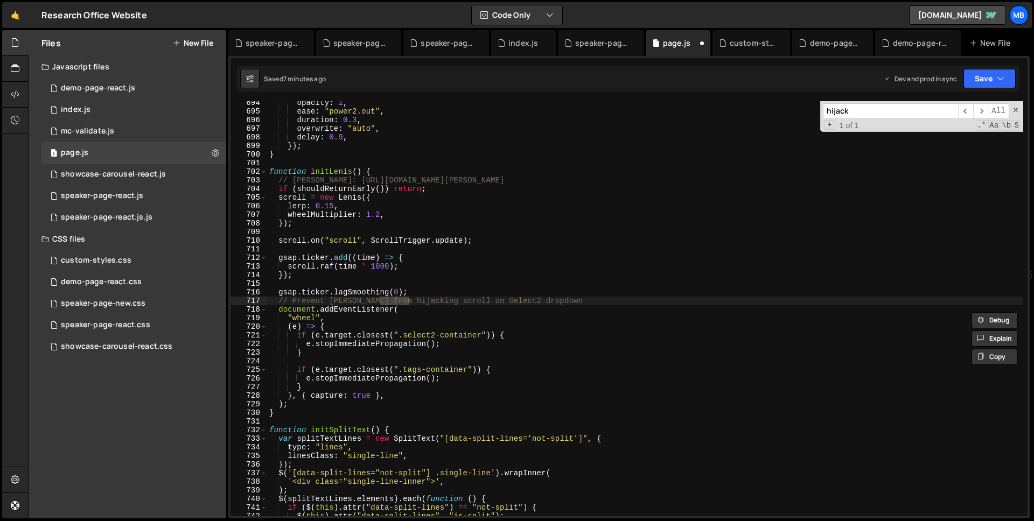
scroll to position [5975, 0]
type input "hijack"
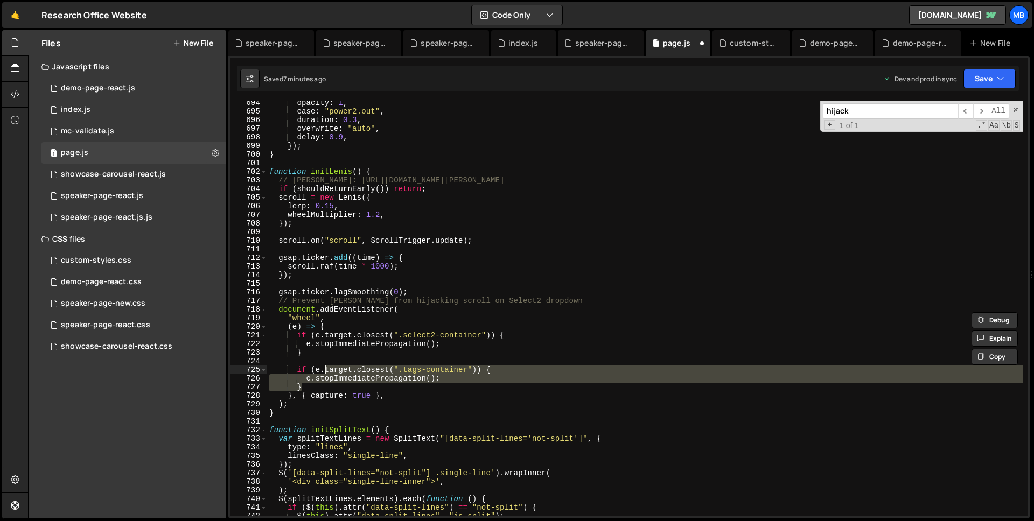
drag, startPoint x: 322, startPoint y: 383, endPoint x: 329, endPoint y: 361, distance: 23.2
click at [329, 361] on div "opacity : 1 , ease : "power2.out" , duration : 0.3 , overwrite : "auto" , delay…" at bounding box center [645, 315] width 756 height 432
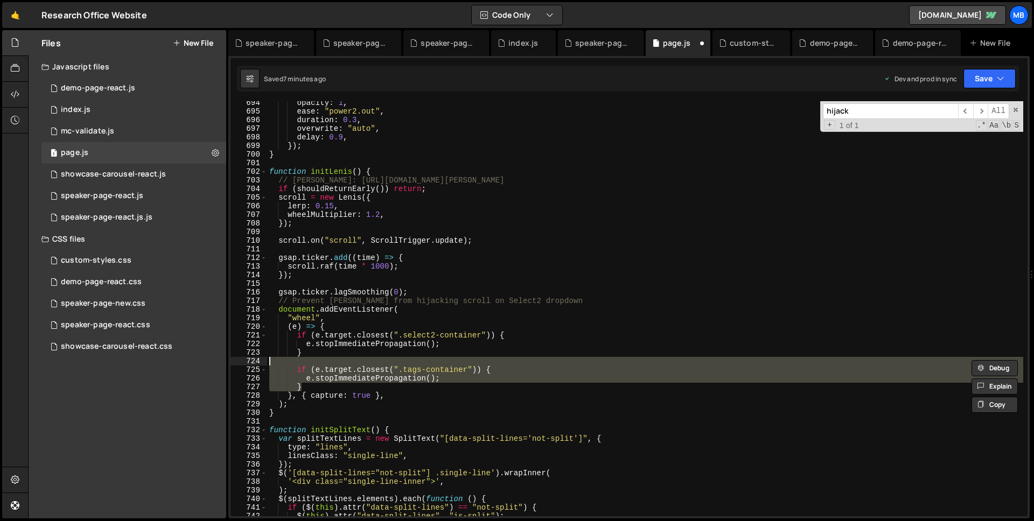
click at [333, 387] on div "opacity : 1 , ease : "power2.out" , duration : 0.3 , overwrite : "auto" , delay…" at bounding box center [645, 308] width 756 height 415
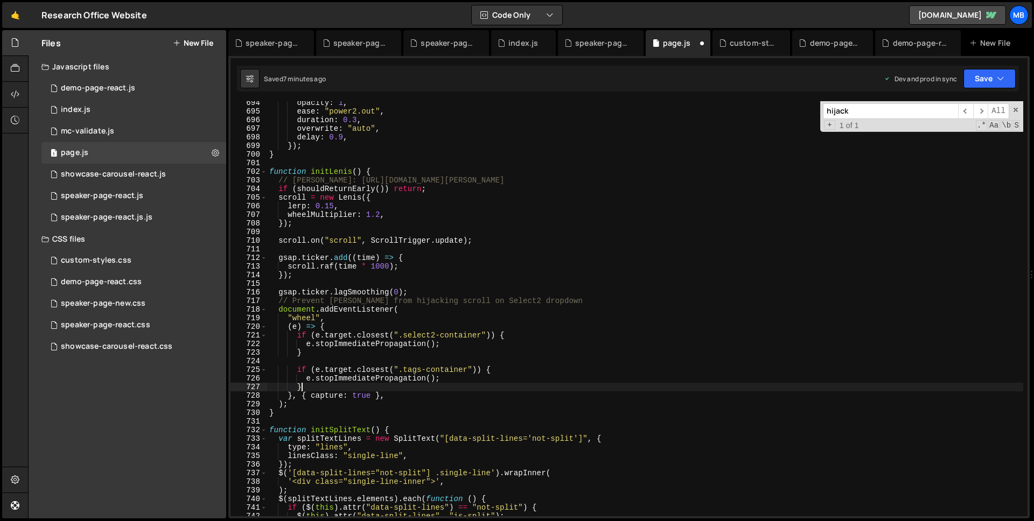
type textarea "}"
click at [333, 387] on div "opacity : 1 , ease : "power2.out" , duration : 0.3 , overwrite : "auto" , delay…" at bounding box center [645, 315] width 756 height 432
paste textarea
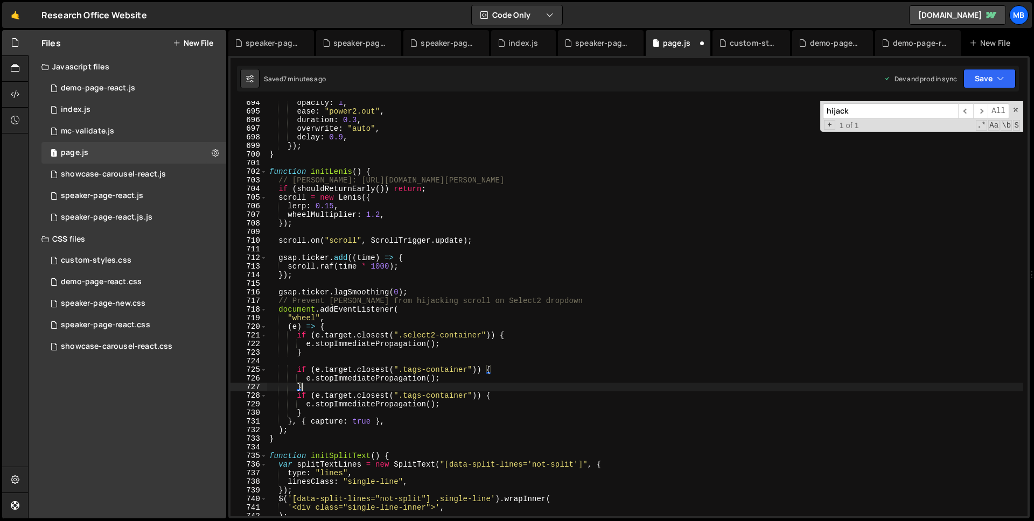
drag, startPoint x: 348, startPoint y: 386, endPoint x: 347, endPoint y: 381, distance: 5.4
click at [348, 386] on div "opacity : 1 , ease : "power2.out" , duration : 0.3 , overwrite : "auto" , delay…" at bounding box center [645, 315] width 756 height 432
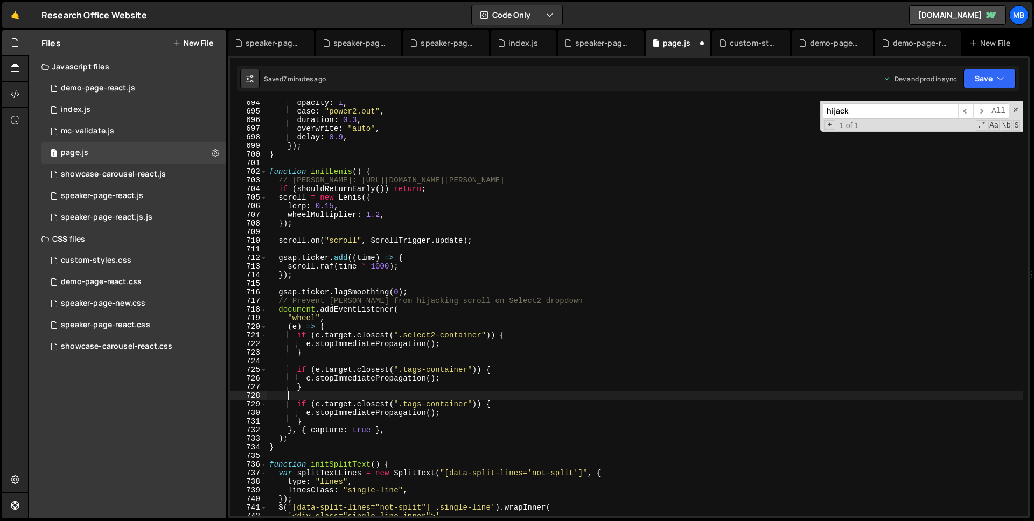
scroll to position [0, 0]
click at [413, 406] on div "opacity : 1 , ease : "power2.out" , duration : 0.3 , overwrite : "auto" , delay…" at bounding box center [645, 315] width 756 height 432
drag, startPoint x: 413, startPoint y: 406, endPoint x: 453, endPoint y: 406, distance: 40.4
click at [413, 406] on div "opacity : 1 , ease : "power2.out" , duration : 0.3 , overwrite : "auto" , delay…" at bounding box center [645, 315] width 756 height 432
click at [453, 406] on div "opacity : 1 , ease : "power2.out" , duration : 0.3 , overwrite : "auto" , delay…" at bounding box center [645, 315] width 756 height 432
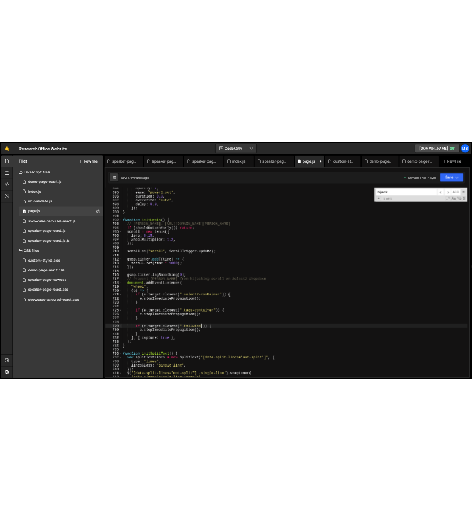
scroll to position [0, 12]
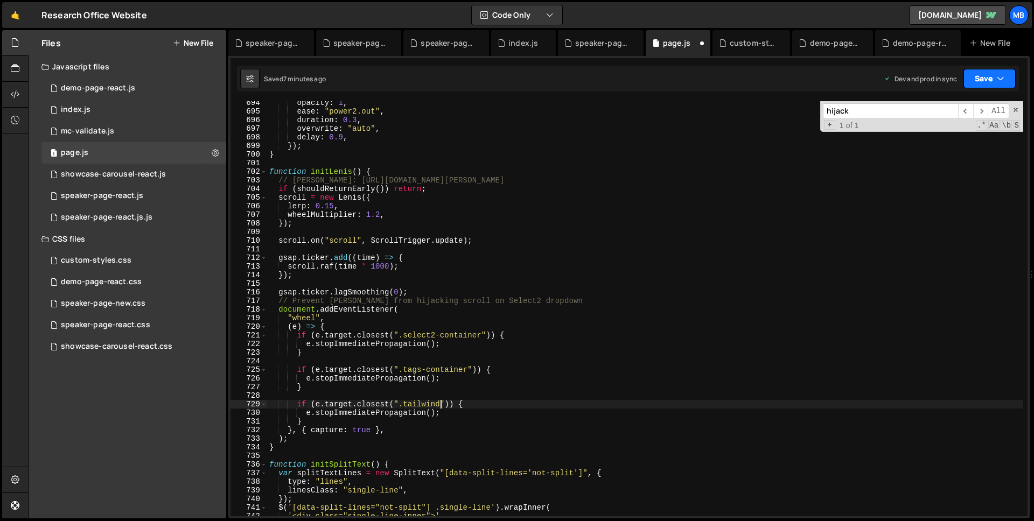
type textarea "if (e.target.closest(".tailwind")) {"
click at [968, 75] on button "Save" at bounding box center [990, 78] width 52 height 19
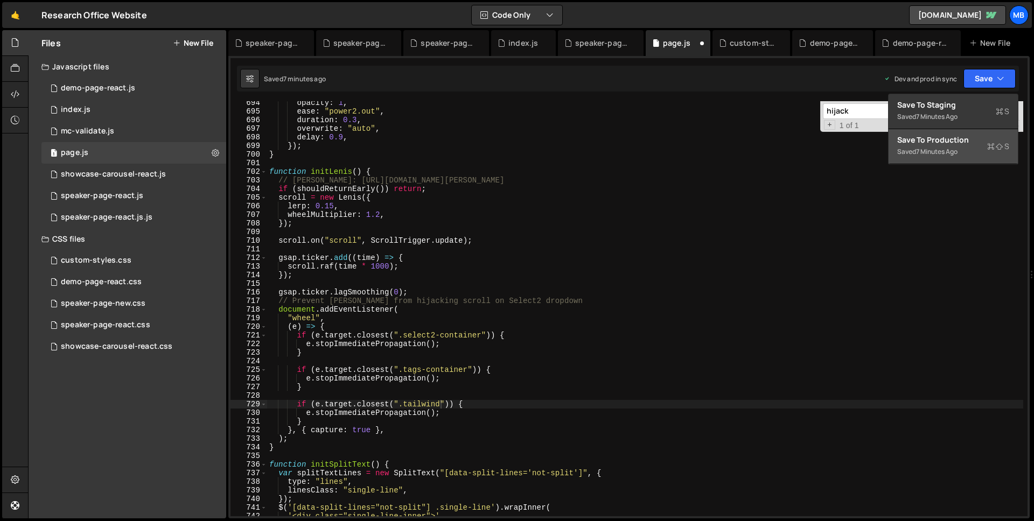
click at [941, 151] on div "7 minutes ago" at bounding box center [936, 151] width 41 height 9
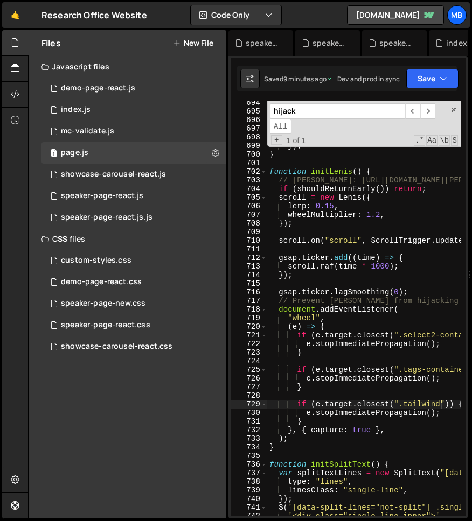
scroll to position [6410, 0]
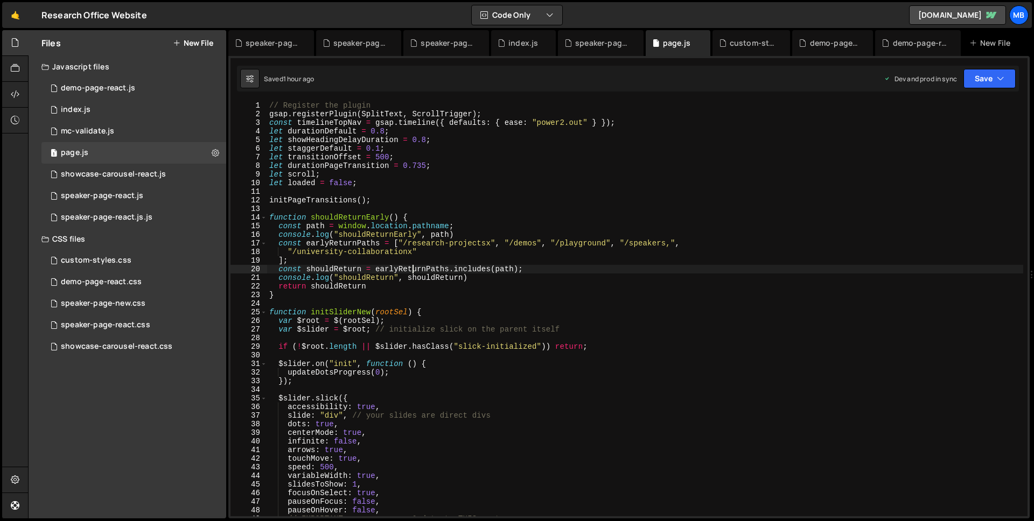
scroll to position [0, 17]
drag, startPoint x: 403, startPoint y: 246, endPoint x: 508, endPoint y: 243, distance: 105.0
click at [508, 243] on div "// Register the plugin gsap . registerPlugin ( SplitText , ScrollTrigger ) ; co…" at bounding box center [645, 317] width 756 height 432
click at [590, 250] on div "// Register the plugin gsap . registerPlugin ( SplitText , ScrollTrigger ) ; co…" at bounding box center [645, 317] width 756 height 432
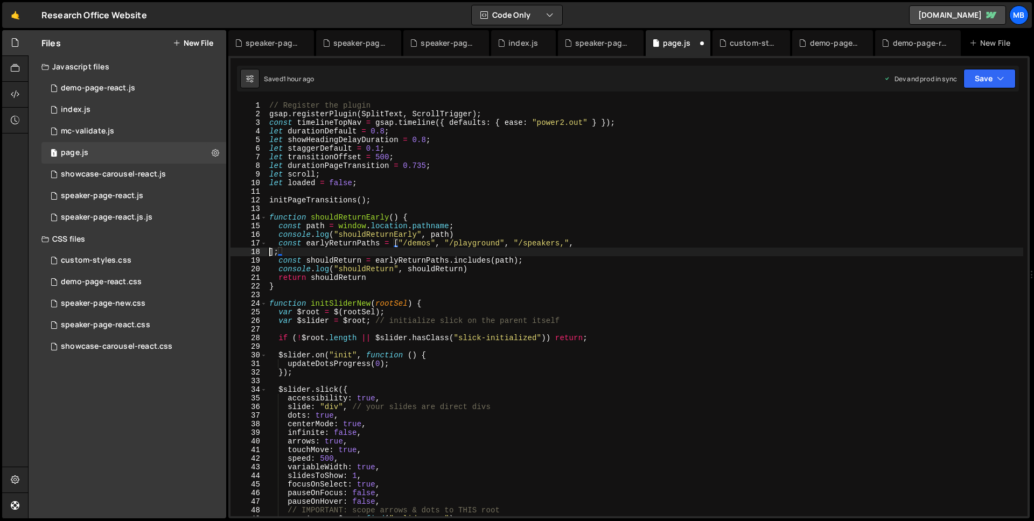
scroll to position [0, 0]
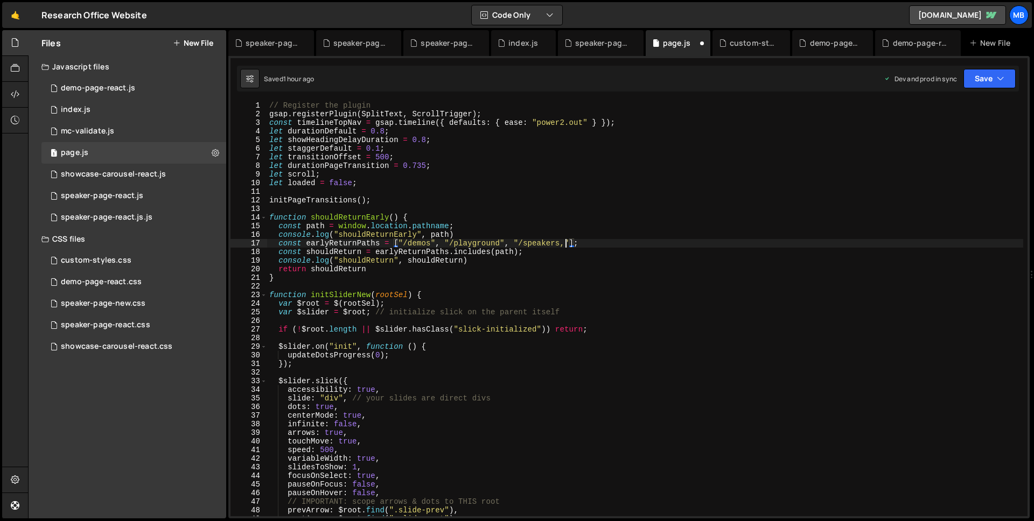
click at [566, 241] on div "// Register the plugin gsap . registerPlugin ( SplitText , ScrollTrigger ) ; co…" at bounding box center [645, 317] width 756 height 432
type textarea "const earlyReturnPaths = ["/demos", "/playground", "/speakers"];"
click at [692, 241] on div "// Register the plugin gsap . registerPlugin ( SplitText , ScrollTrigger ) ; co…" at bounding box center [645, 317] width 756 height 432
click at [978, 79] on button "Save" at bounding box center [990, 78] width 52 height 19
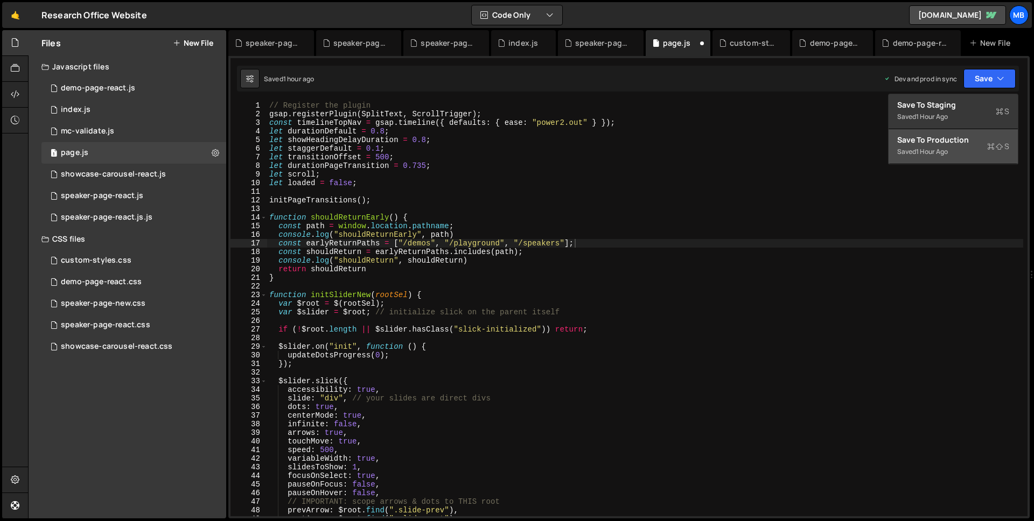
click at [943, 150] on div "1 hour ago" at bounding box center [932, 151] width 32 height 9
